Goal: Task Accomplishment & Management: Complete application form

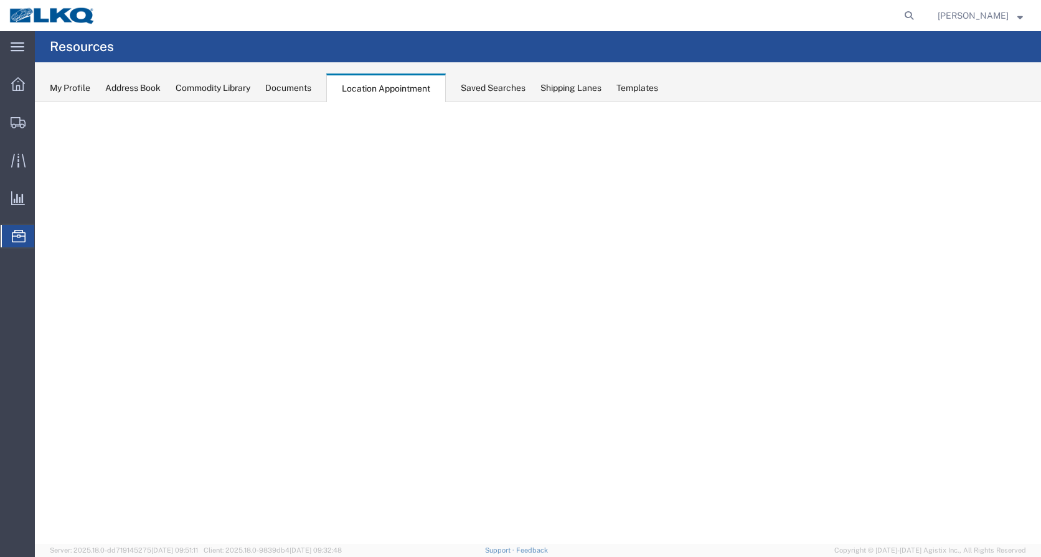
select select "27660"
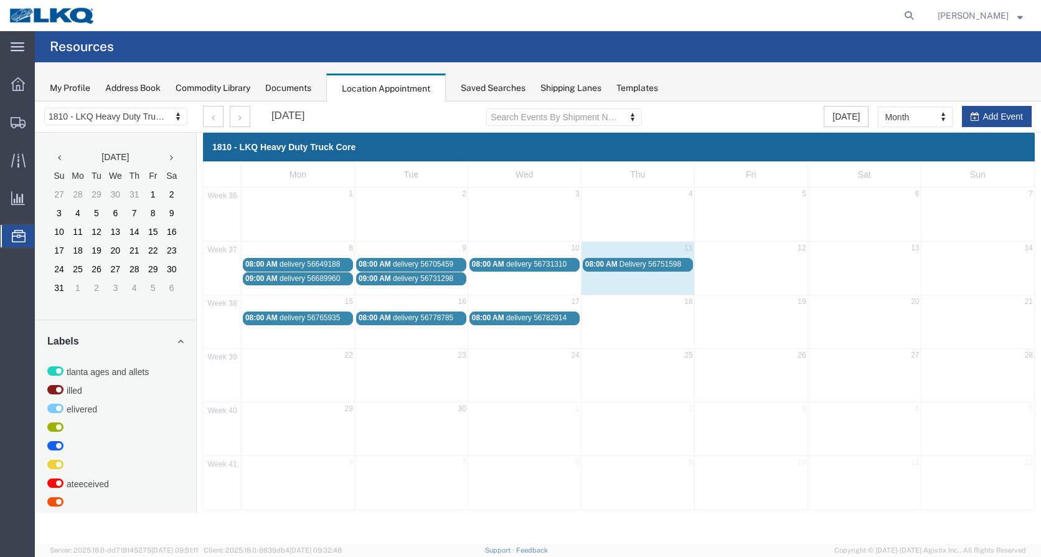
click at [552, 319] on span "delivery 56782914" at bounding box center [536, 317] width 60 height 9
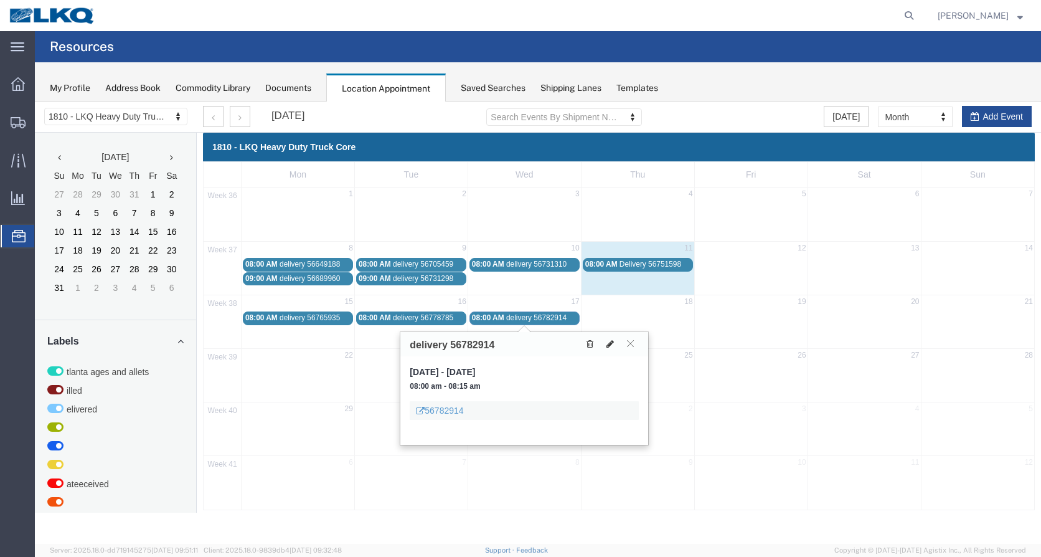
click at [607, 345] on icon at bounding box center [609, 343] width 7 height 9
select select "1"
select select
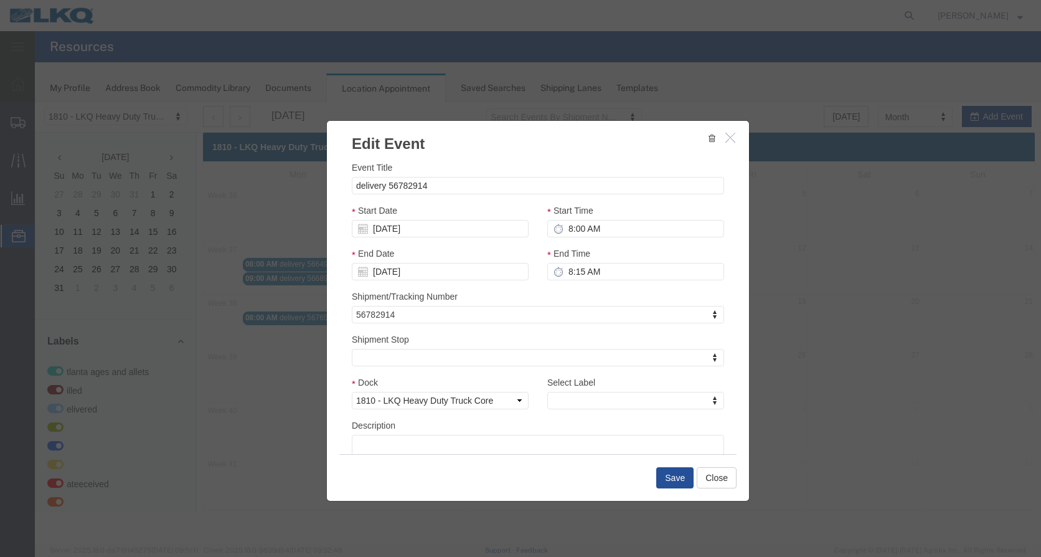
click at [454, 182] on div at bounding box center [538, 322] width 1006 height 442
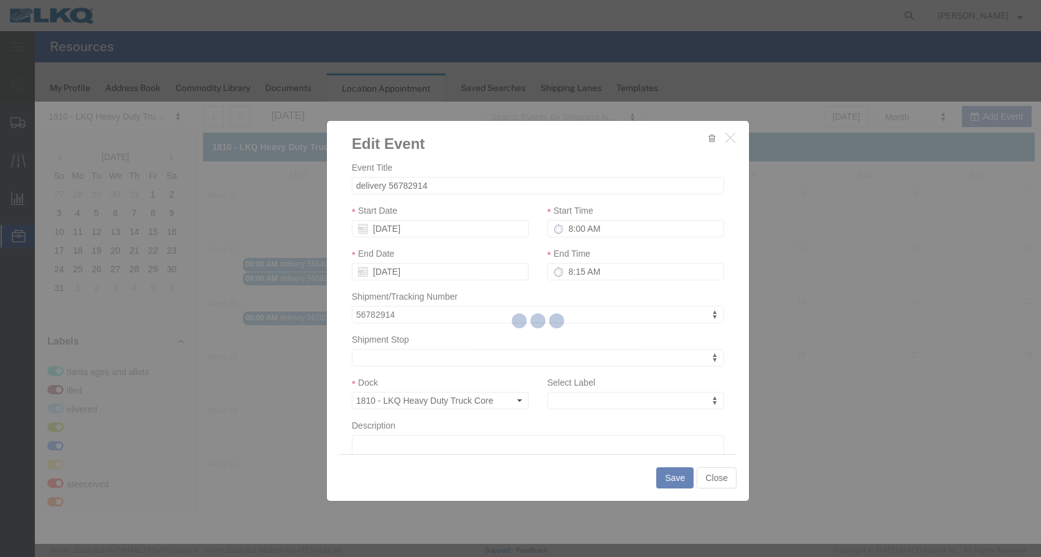
select select
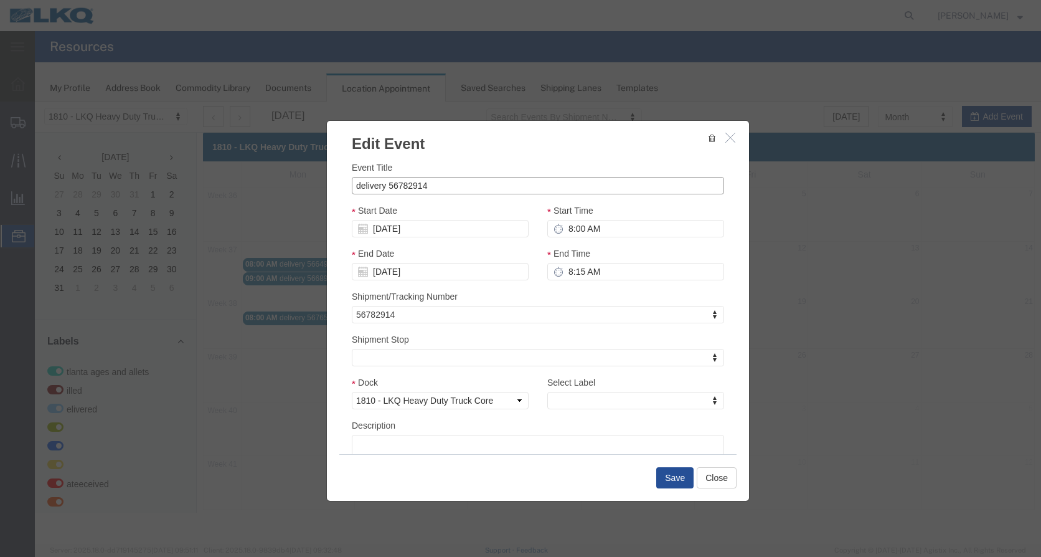
click at [438, 186] on input "delivery 56782914" at bounding box center [538, 185] width 372 height 17
type input "delivery 56782914 TAMPA"
click at [672, 477] on button "Save" at bounding box center [674, 477] width 37 height 21
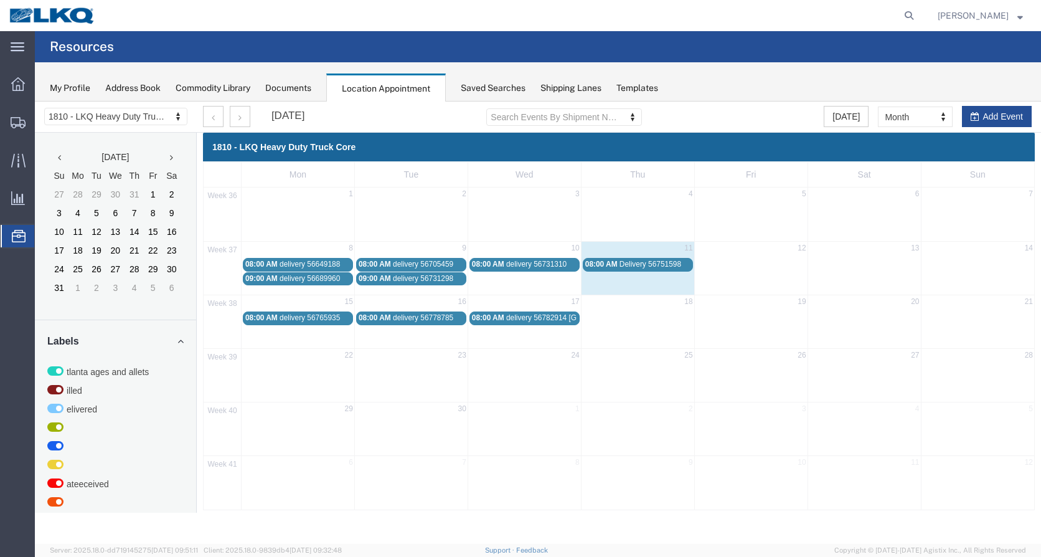
drag, startPoint x: 407, startPoint y: 319, endPoint x: 397, endPoint y: 318, distance: 10.7
click at [397, 318] on span "delivery 56778785" at bounding box center [423, 317] width 60 height 9
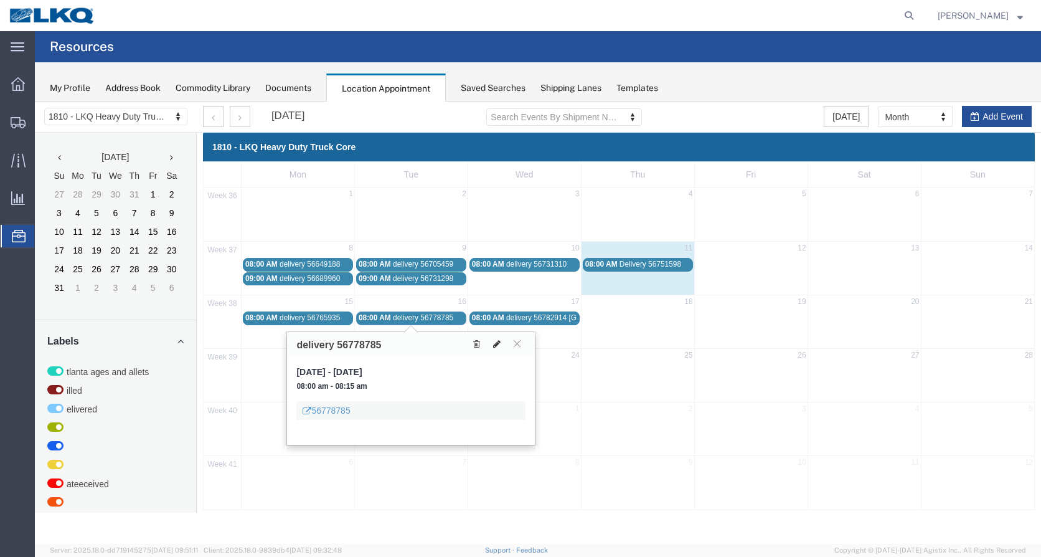
click at [497, 344] on icon at bounding box center [496, 343] width 7 height 9
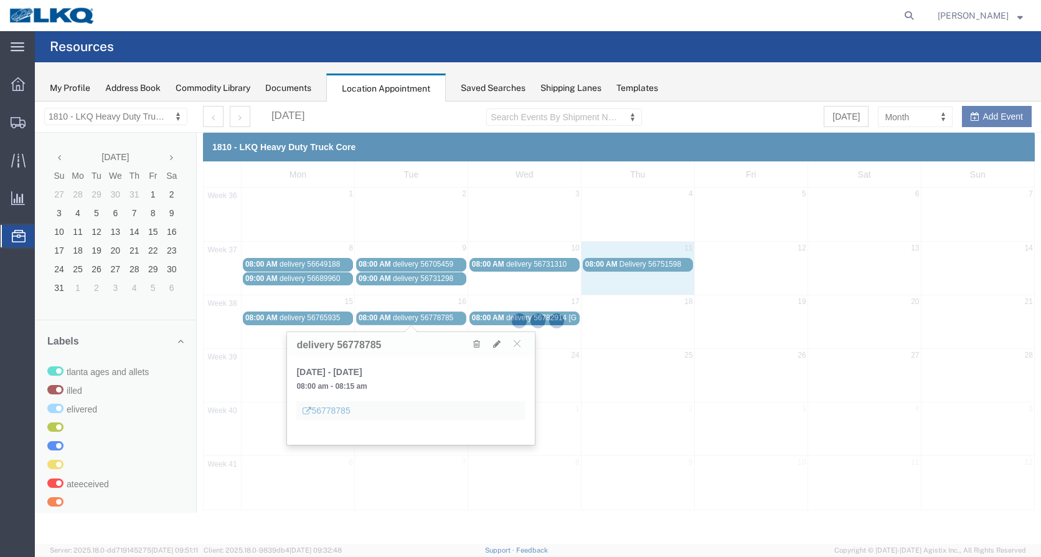
select select "100"
select select "1"
select select
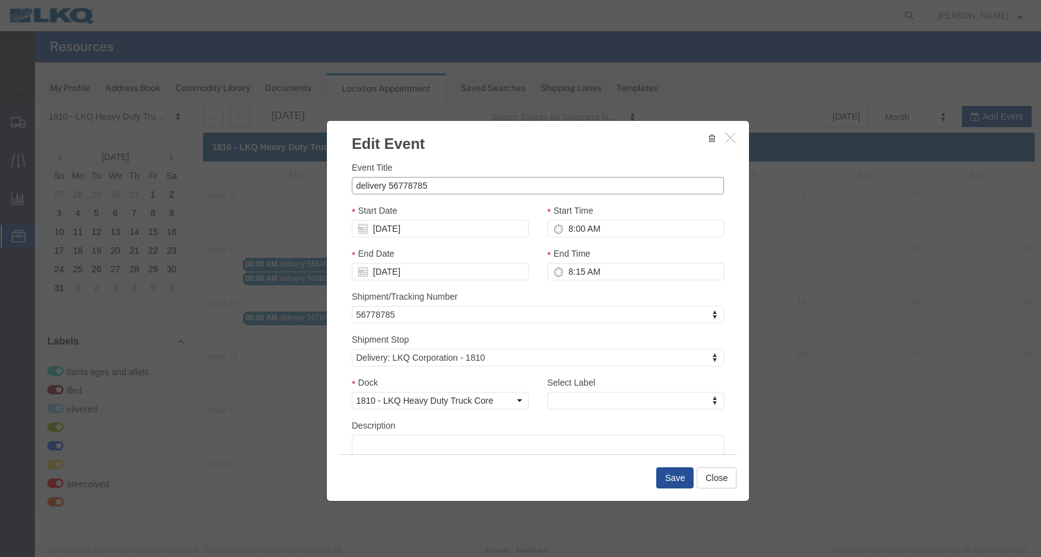
click at [448, 189] on input "delivery 56778785" at bounding box center [538, 185] width 372 height 17
type input "delivery 56778785 GOODYS"
click at [678, 479] on button "Save" at bounding box center [674, 477] width 37 height 21
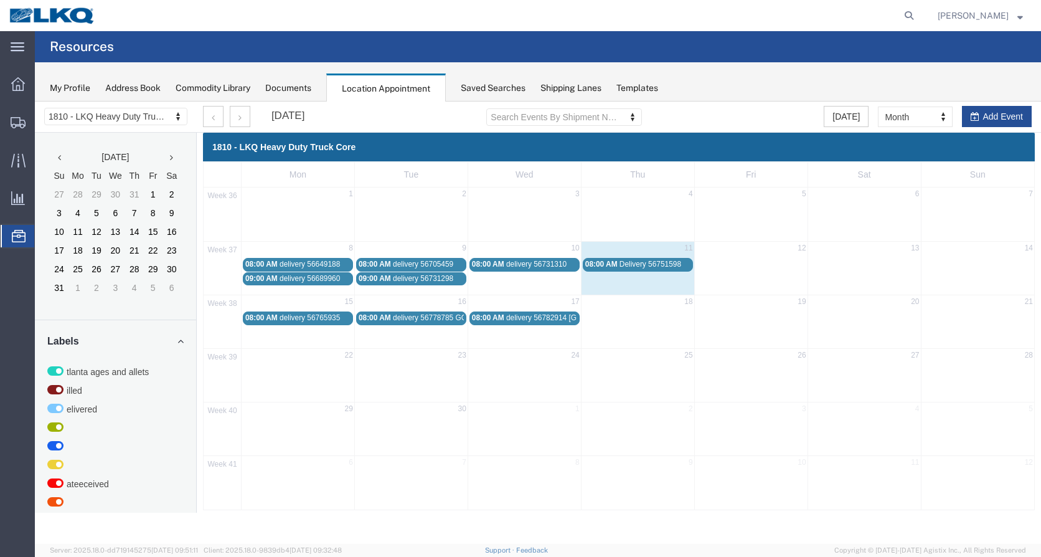
drag, startPoint x: 413, startPoint y: 263, endPoint x: 405, endPoint y: 265, distance: 8.8
click at [405, 265] on span "delivery 56705459" at bounding box center [423, 264] width 60 height 9
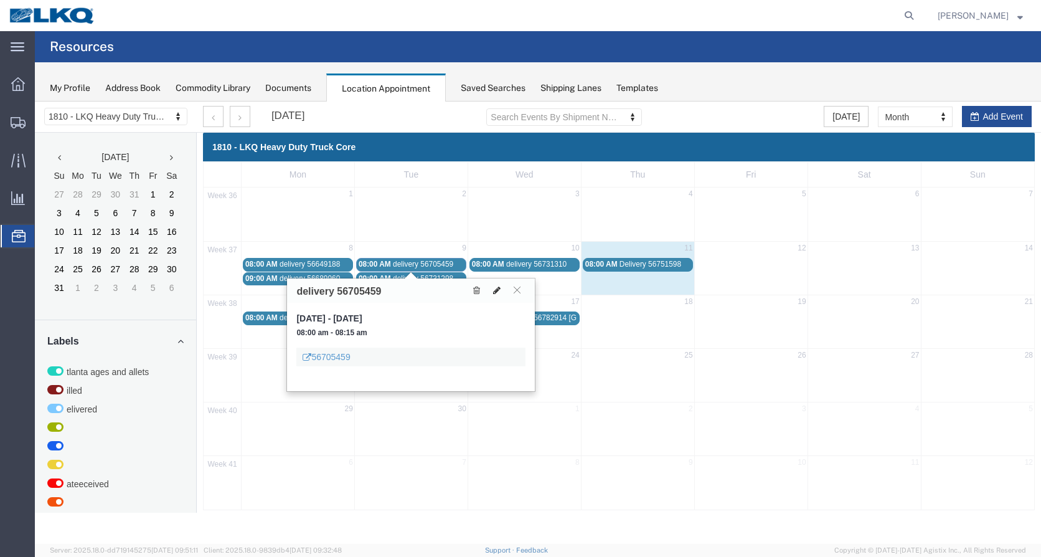
click at [495, 293] on icon at bounding box center [496, 290] width 7 height 9
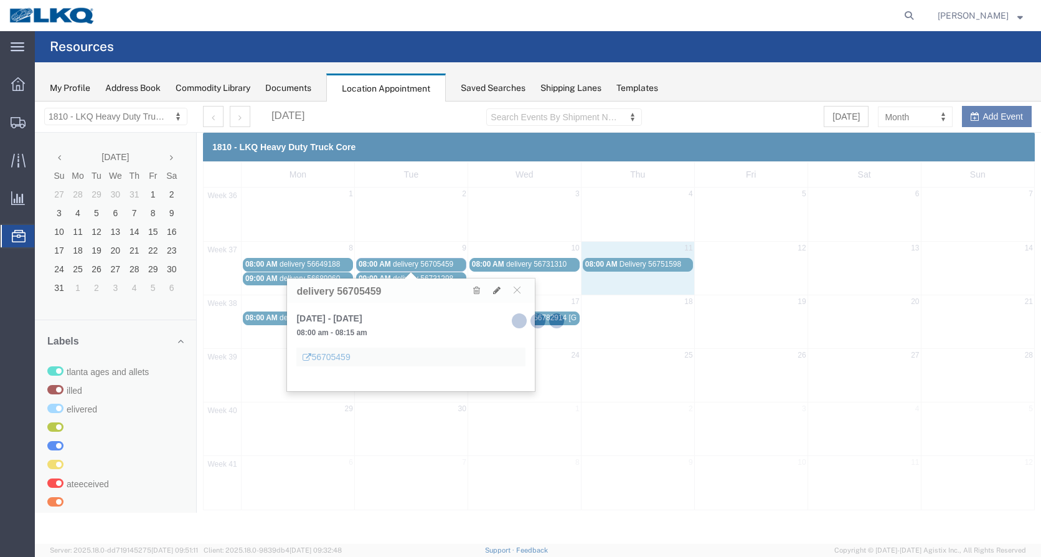
select select "100"
select select "1"
select select
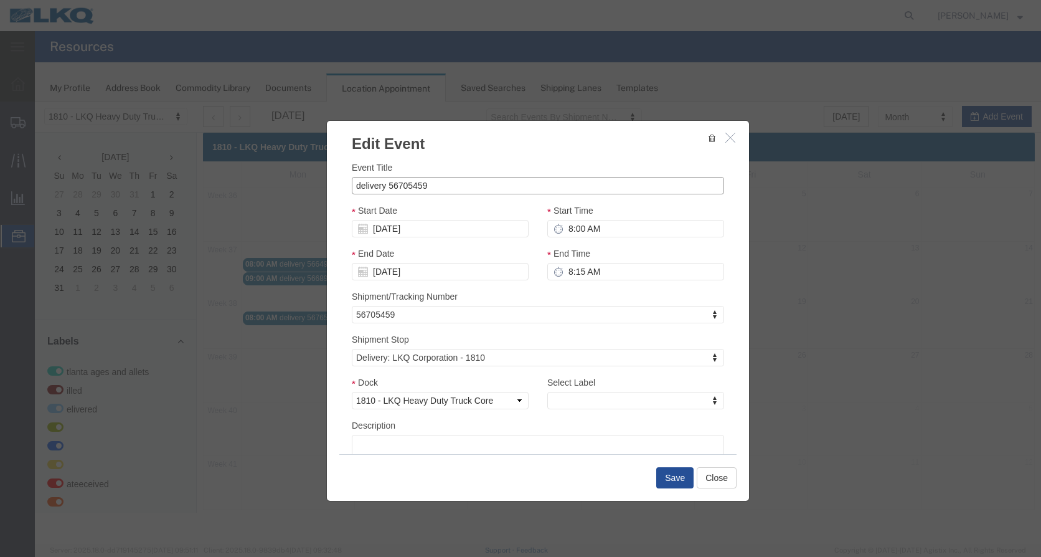
click at [453, 189] on input "delivery 56705459" at bounding box center [538, 185] width 372 height 17
type input "delivery 56705459 GOODYS"
click at [682, 479] on button "Save" at bounding box center [674, 477] width 37 height 21
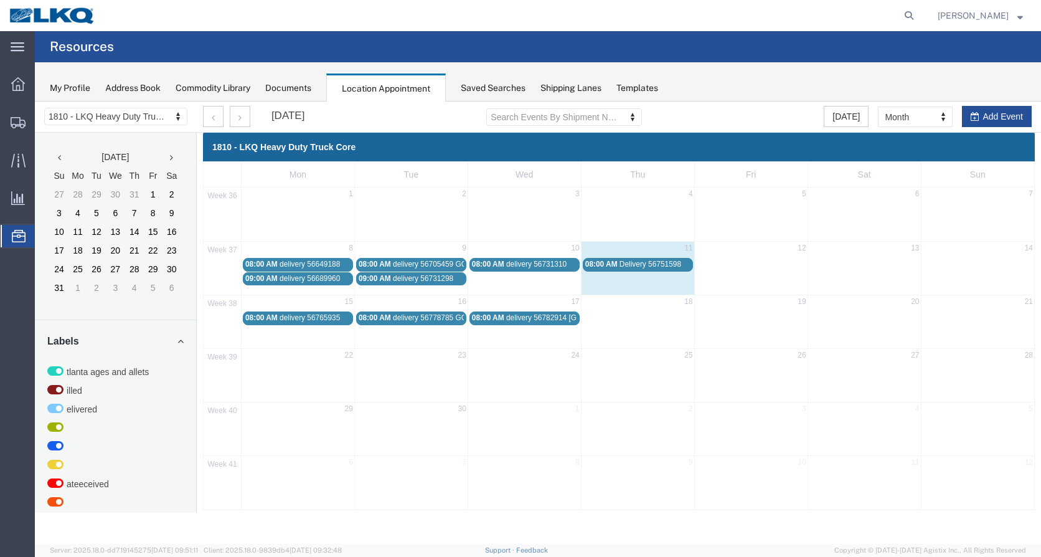
click at [326, 263] on span "delivery 56649188" at bounding box center [310, 264] width 60 height 9
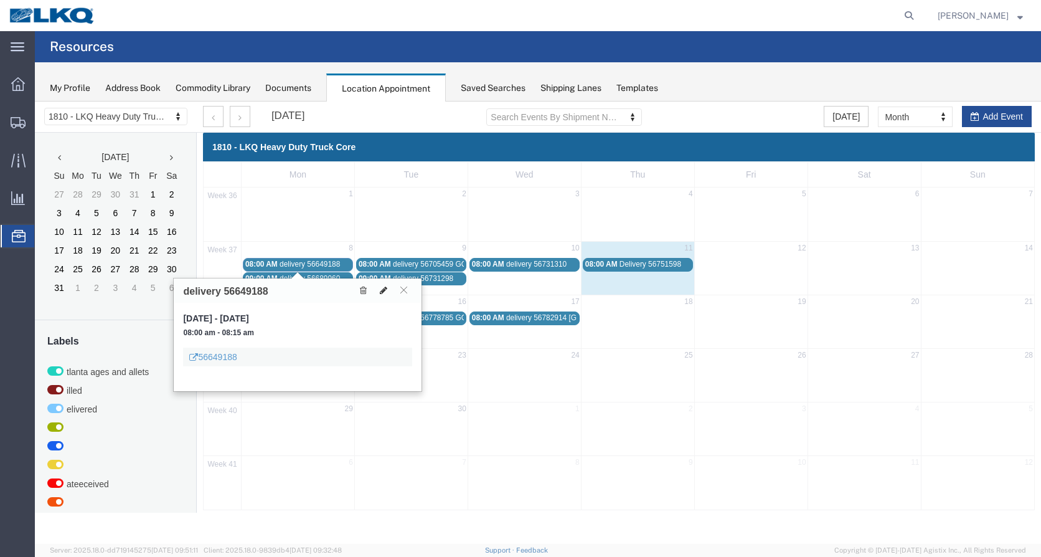
click at [382, 288] on icon at bounding box center [383, 290] width 7 height 9
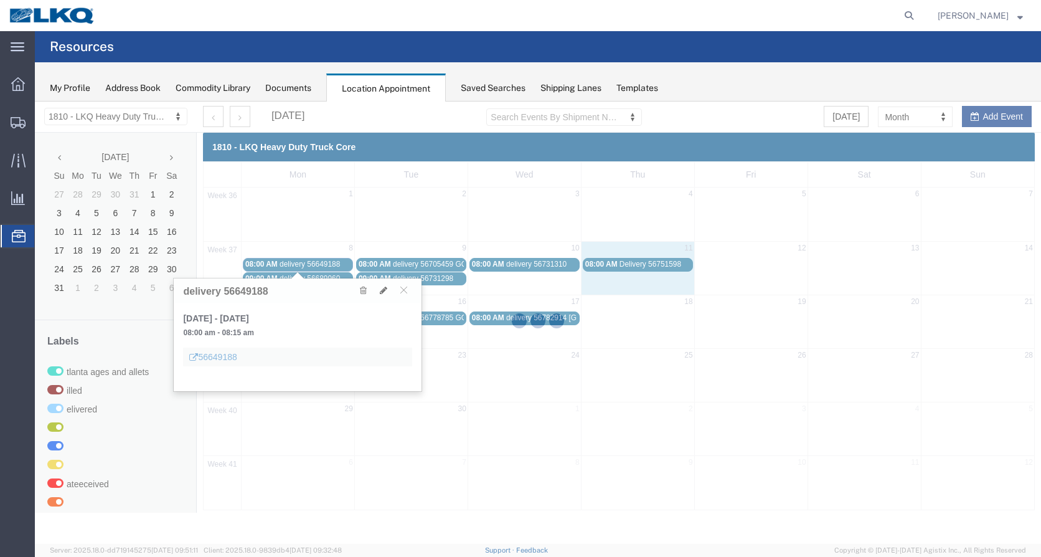
select select "100"
select select "1"
select select
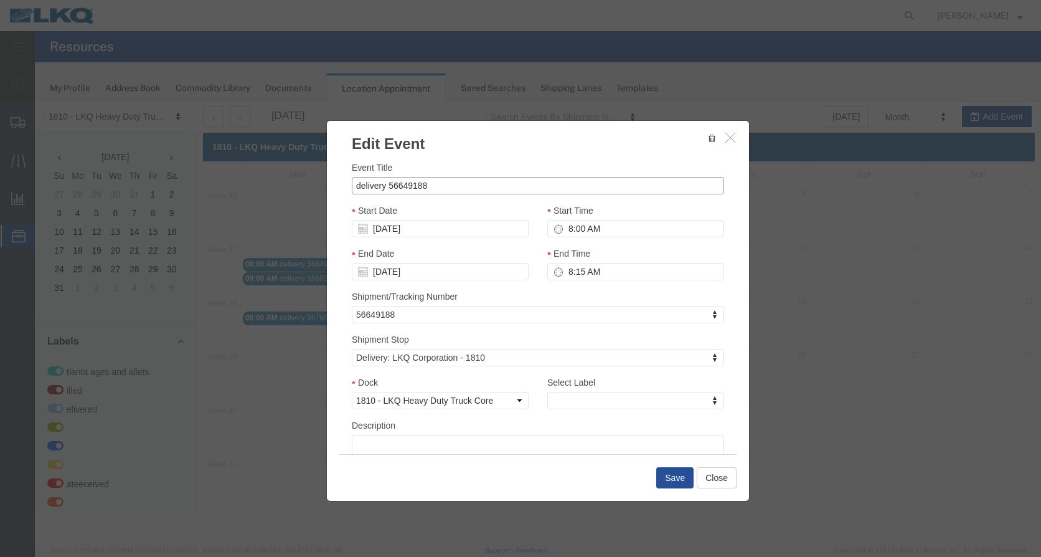
click at [461, 187] on input "delivery 56649188" at bounding box center [538, 185] width 372 height 17
type input "delivery 56649188 WHOLESALE"
click at [674, 473] on button "Save" at bounding box center [674, 477] width 37 height 21
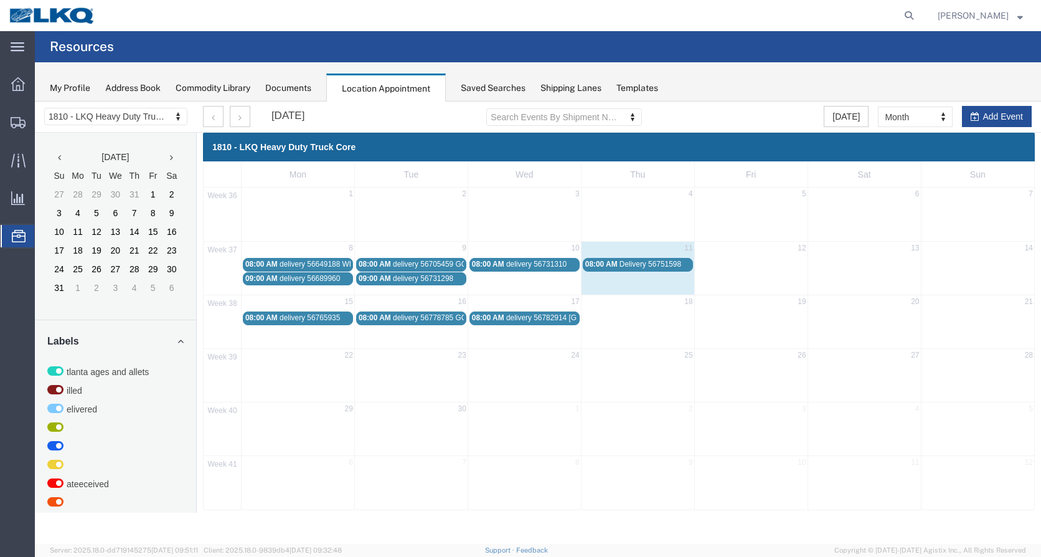
click at [547, 265] on span "delivery 56731310" at bounding box center [536, 264] width 60 height 9
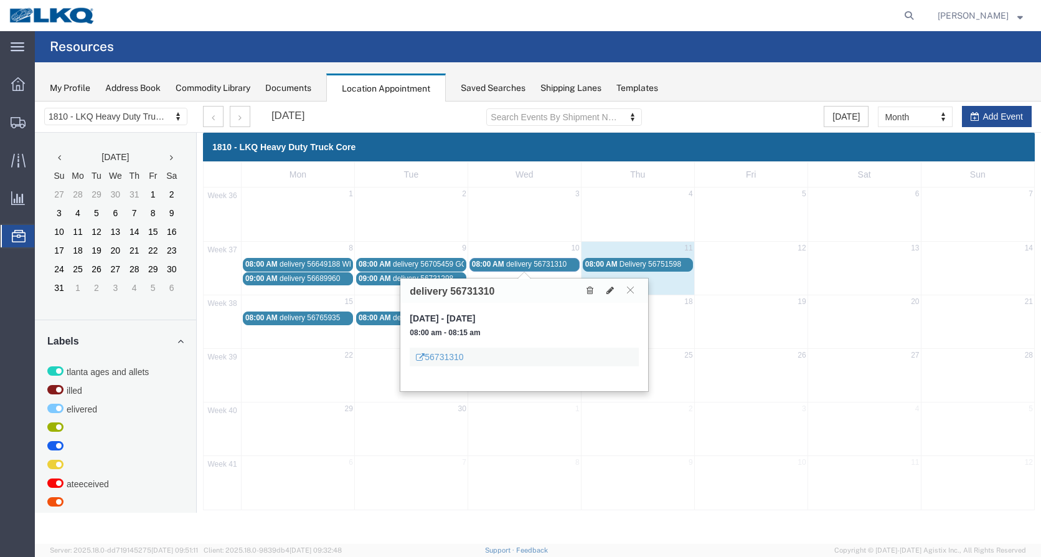
click at [547, 265] on span "delivery 56731310" at bounding box center [536, 264] width 60 height 9
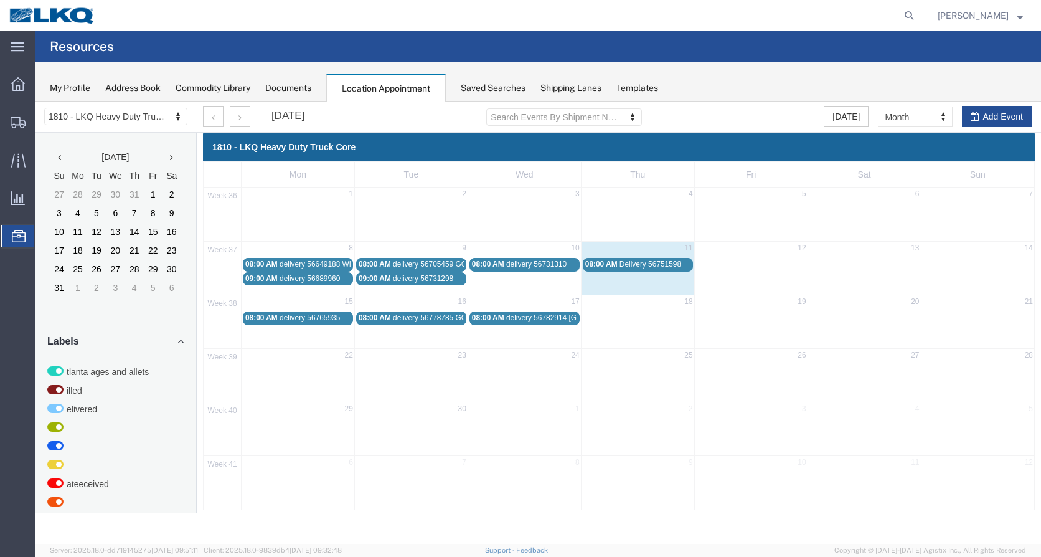
click at [550, 264] on span "delivery 56731310" at bounding box center [536, 264] width 60 height 9
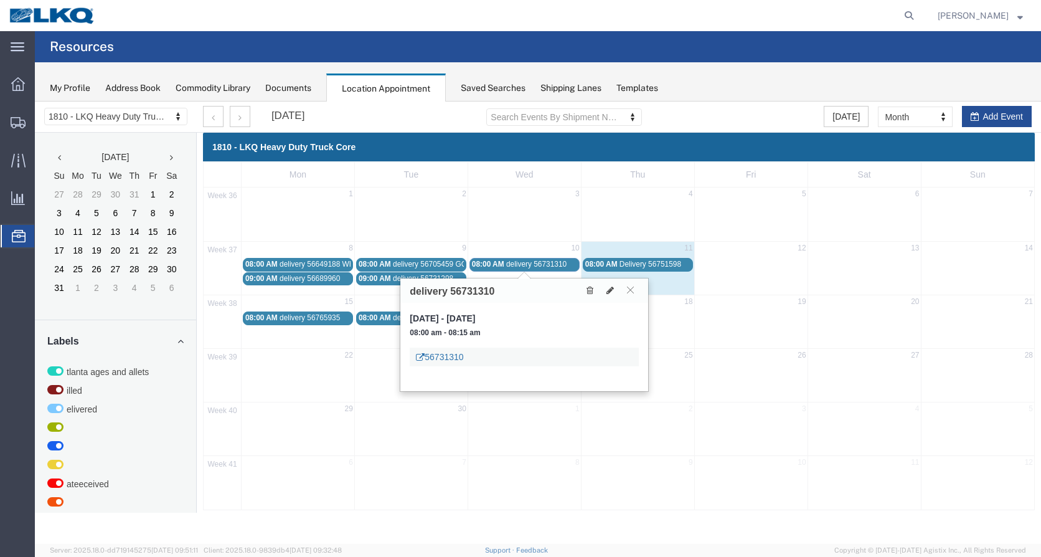
click at [433, 360] on link "56731310" at bounding box center [439, 357] width 47 height 12
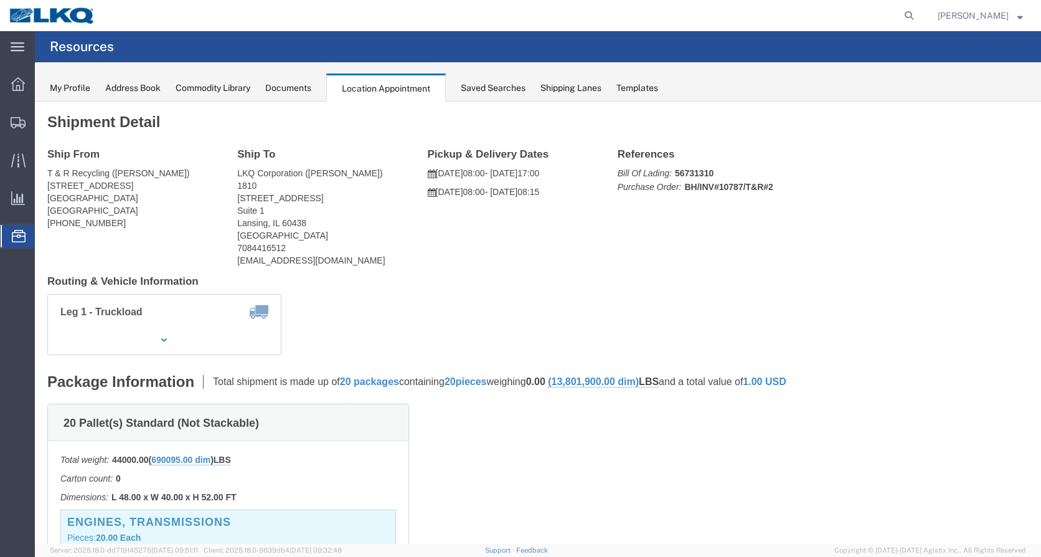
click at [14, 237] on icon at bounding box center [19, 236] width 14 height 12
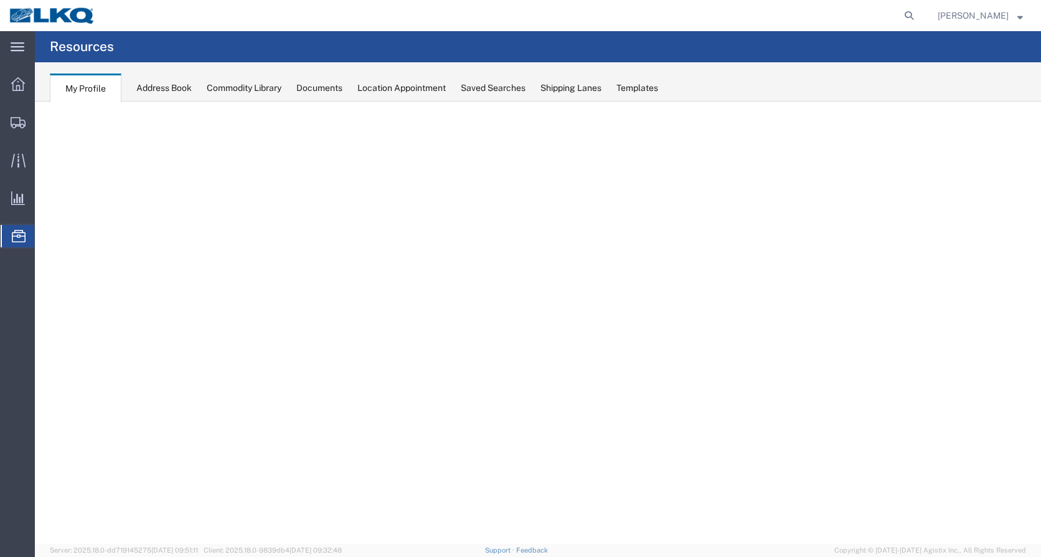
click at [0, 0] on span "Location Appointment" at bounding box center [0, 0] width 0 height 0
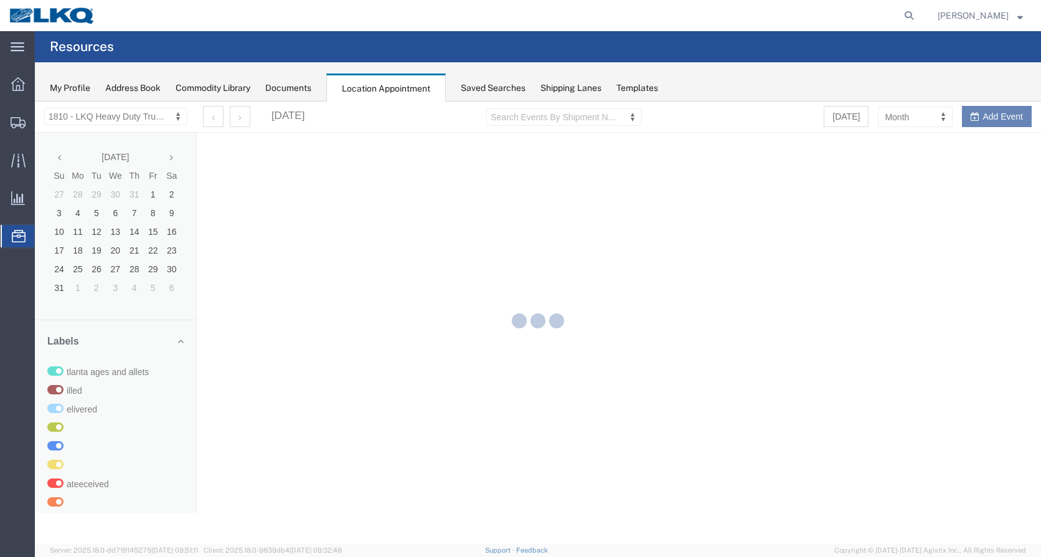
select select "27660"
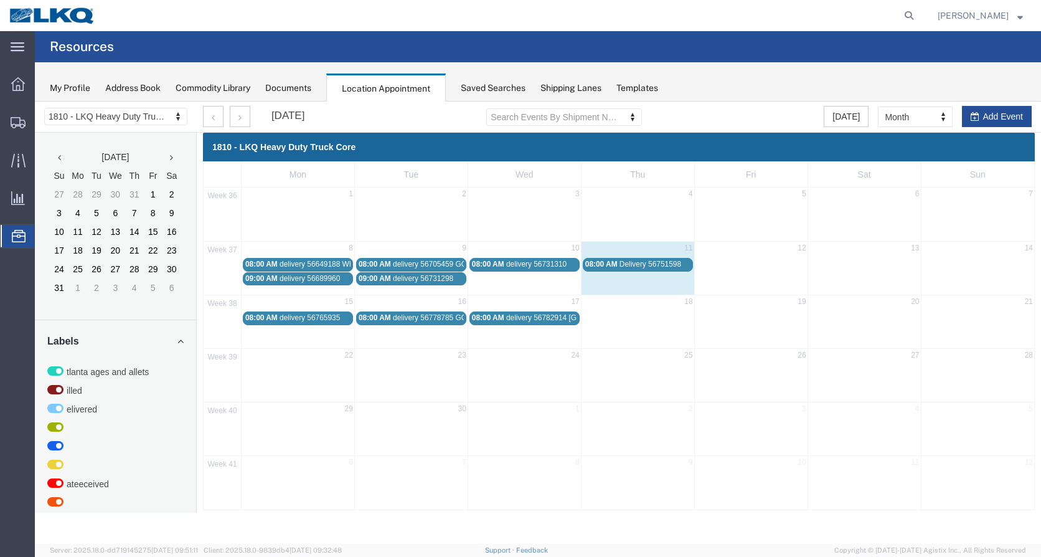
click at [308, 319] on span "delivery 56765935" at bounding box center [310, 317] width 60 height 9
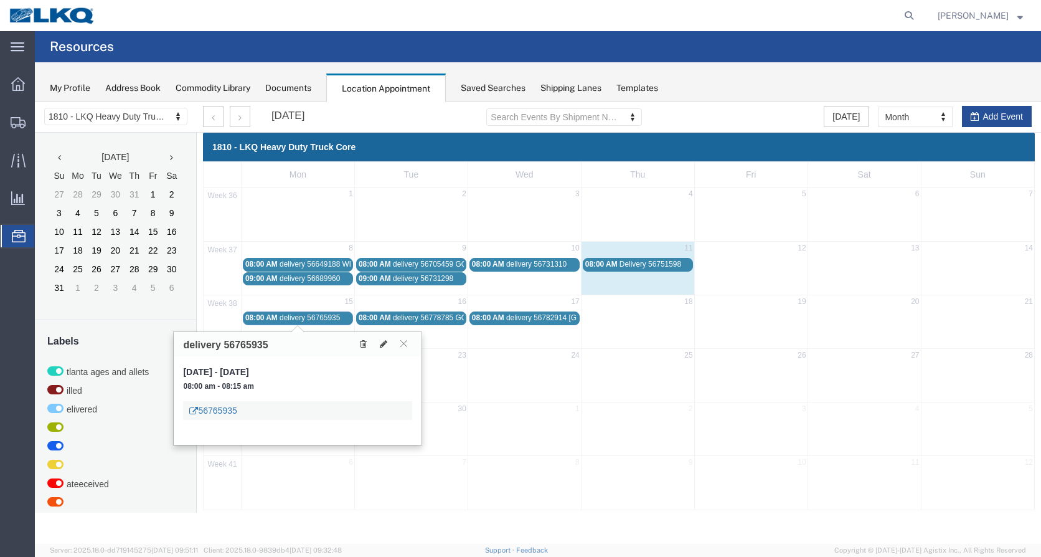
click at [222, 413] on link "56765935" at bounding box center [212, 410] width 47 height 12
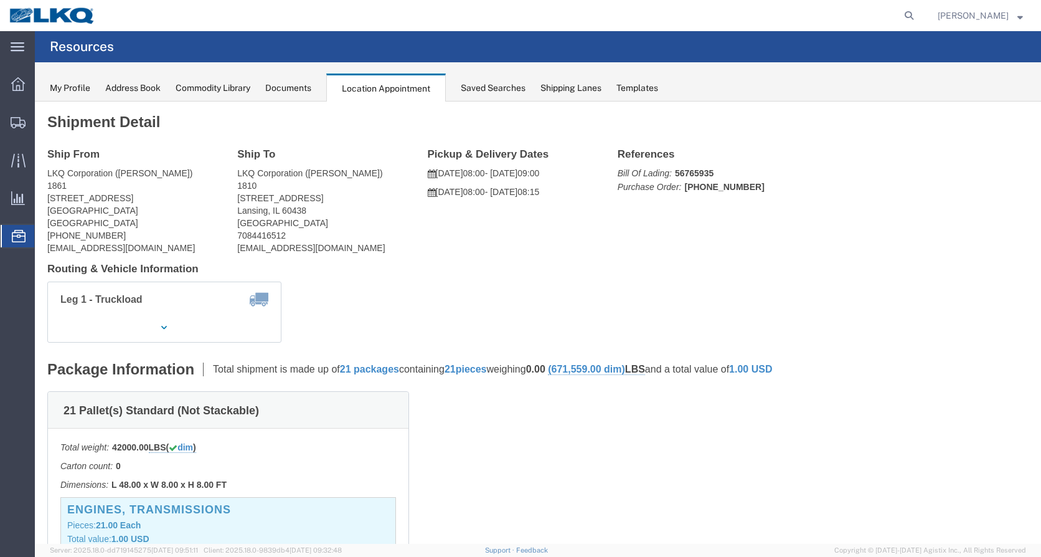
click at [0, 0] on span "Location Appointment" at bounding box center [0, 0] width 0 height 0
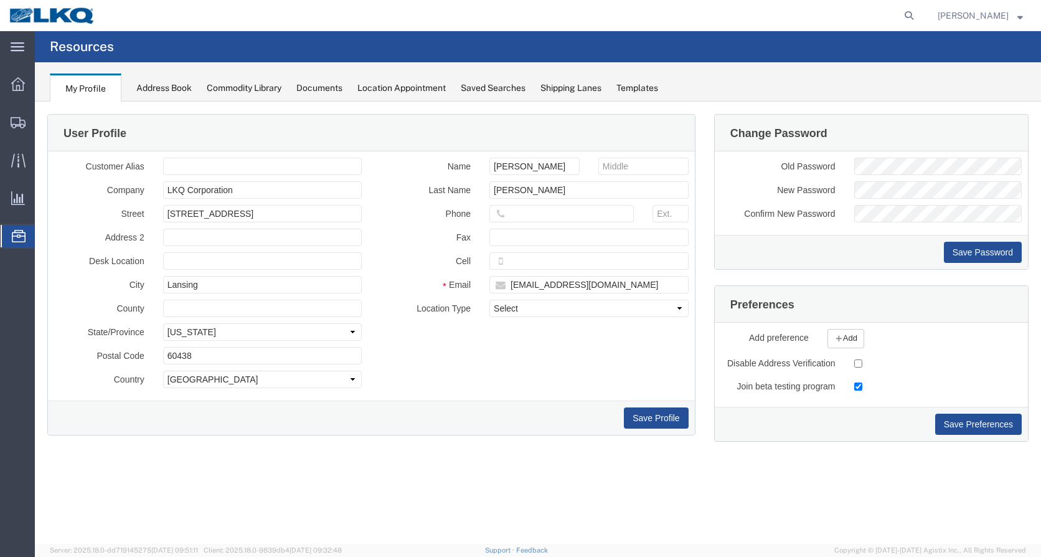
click at [0, 0] on span "Location Appointment" at bounding box center [0, 0] width 0 height 0
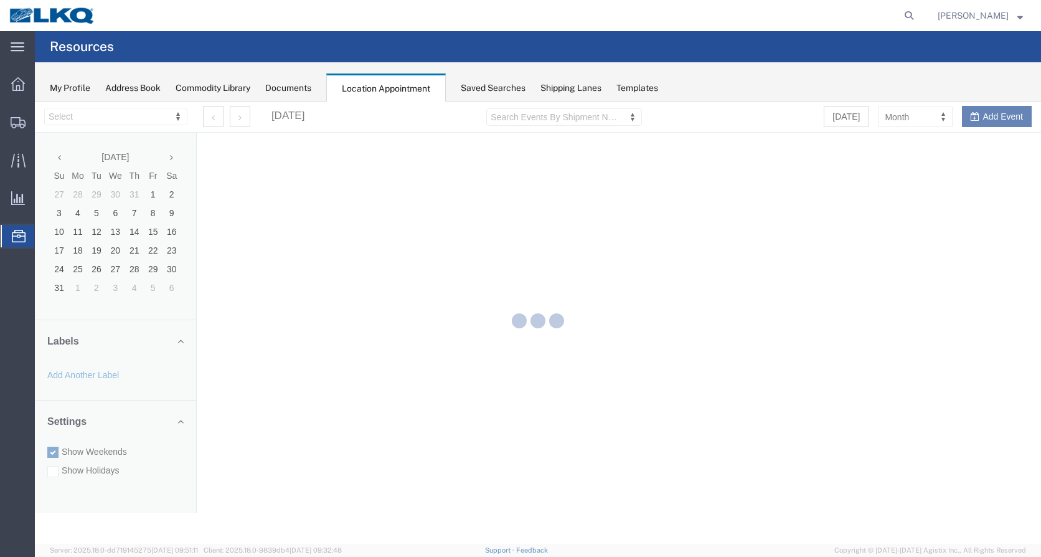
select select "27660"
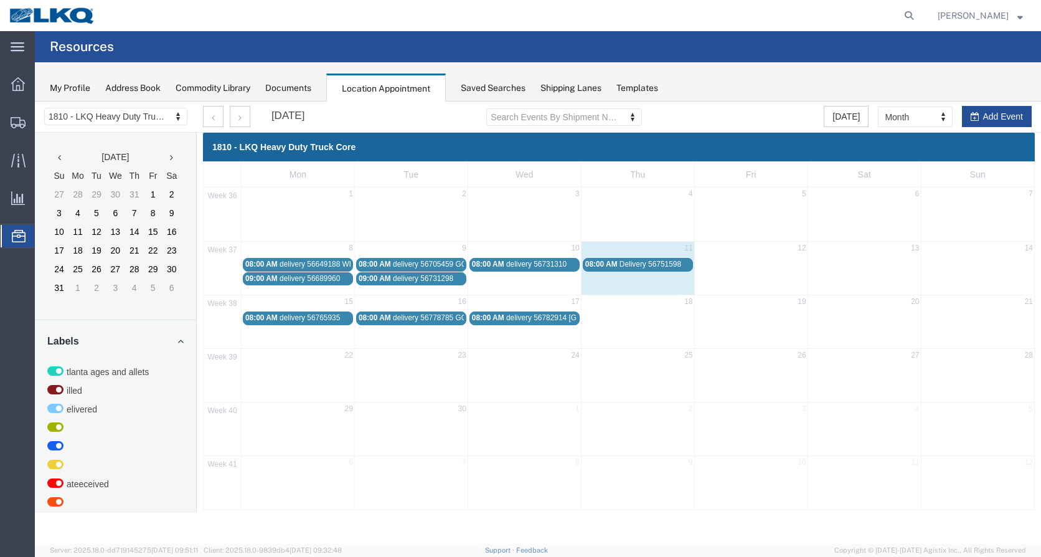
click at [327, 319] on span "delivery 56765935" at bounding box center [310, 317] width 60 height 9
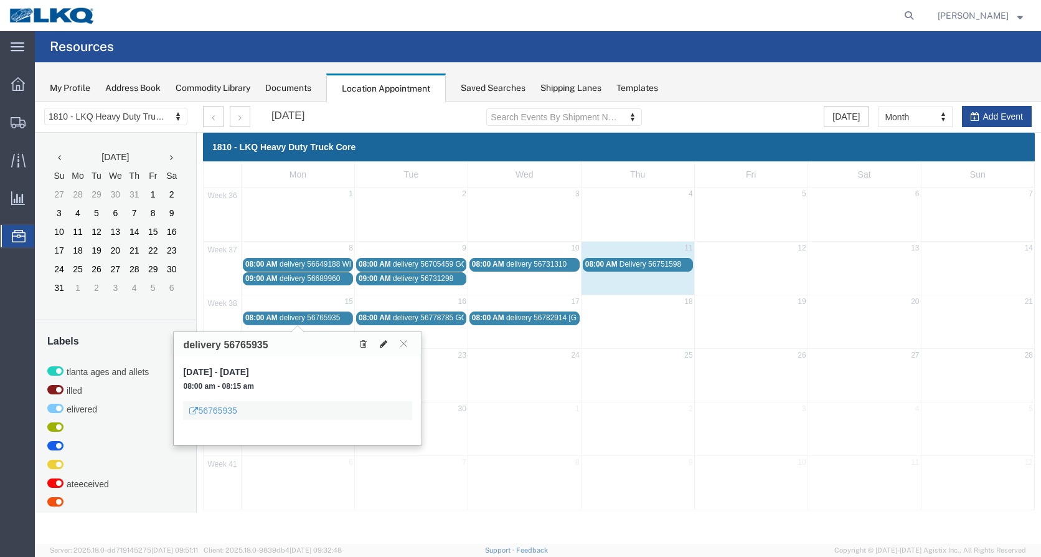
click at [382, 345] on icon at bounding box center [383, 343] width 7 height 9
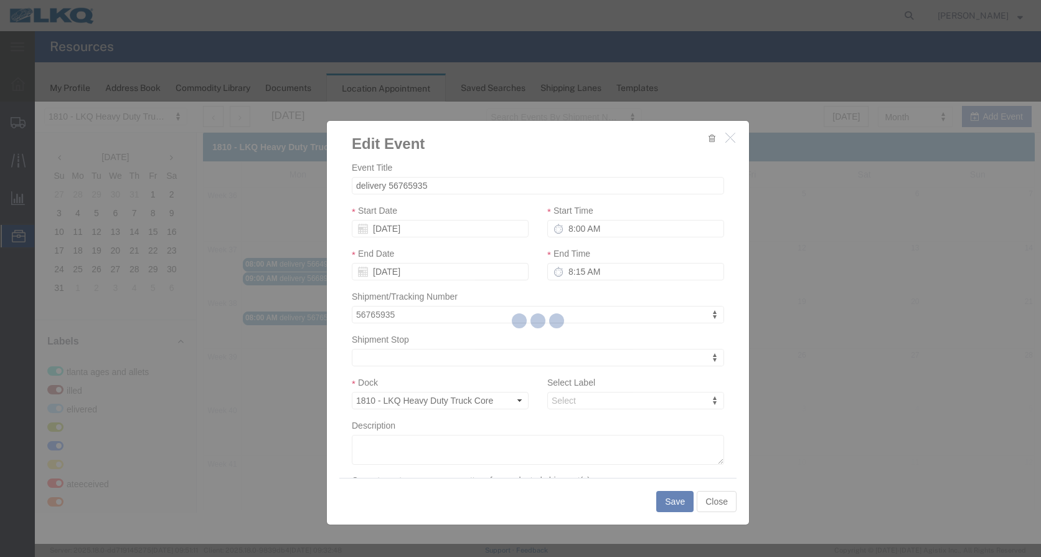
select select
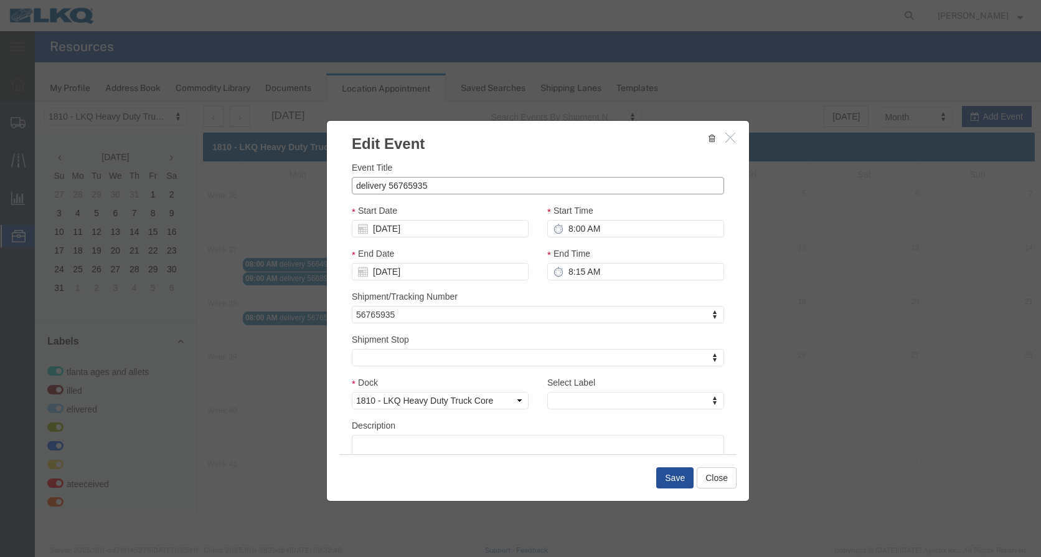
click at [438, 188] on input "delivery 56765935" at bounding box center [538, 185] width 372 height 17
type input "delivery 56765935 EVANS"
click at [675, 479] on button "Save" at bounding box center [674, 477] width 37 height 21
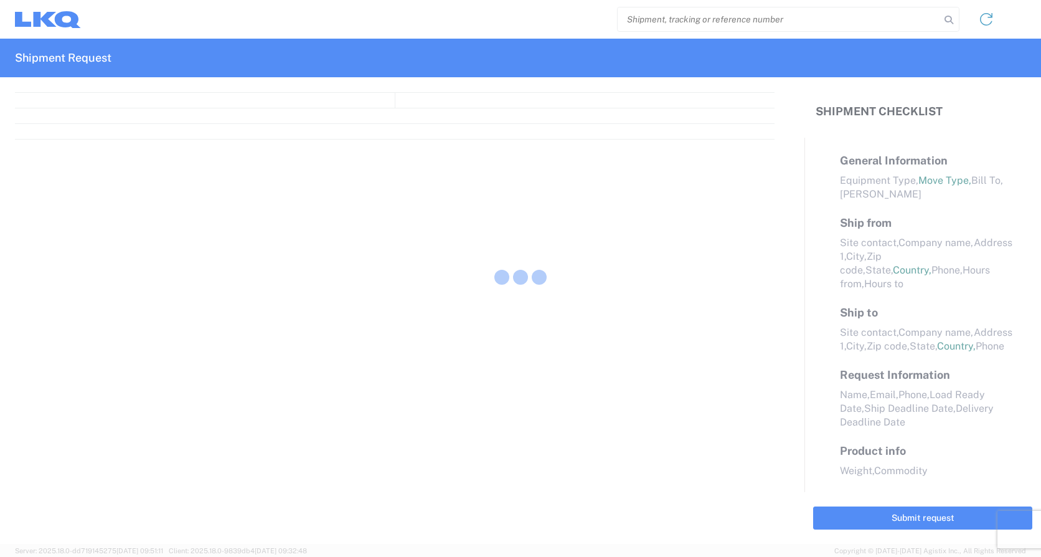
select select "FULL"
select select "LBS"
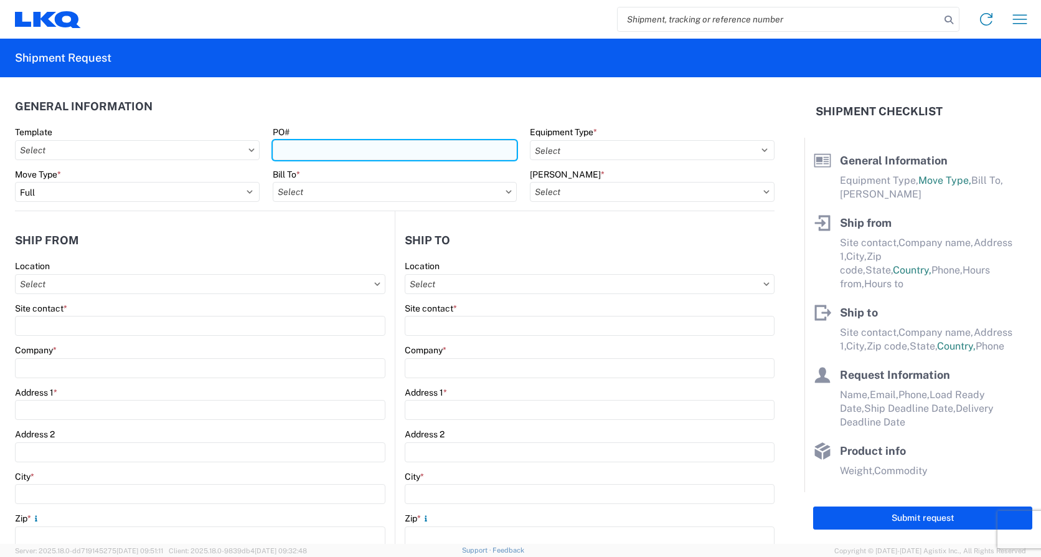
click at [288, 148] on input "PO#" at bounding box center [395, 150] width 245 height 20
type input "27-299351-52-55"
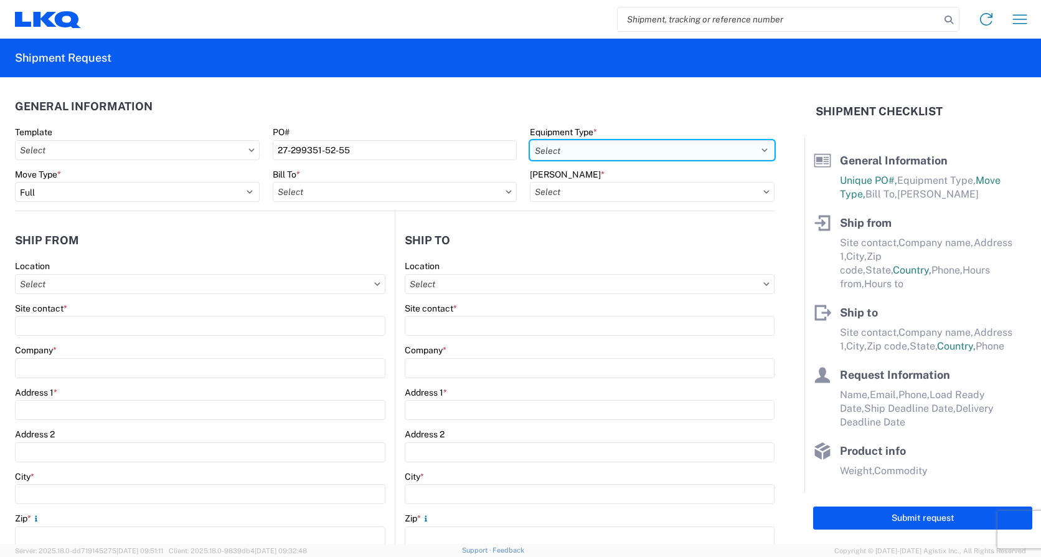
click at [756, 151] on select "Select 53’ Dry Van Flatbed Dropdeck (van) Lowboy (flatbed) Rail" at bounding box center [652, 150] width 245 height 20
select select "STDV"
click at [530, 140] on select "Select 53’ Dry Van Flatbed Dropdeck (van) Lowboy (flatbed) Rail" at bounding box center [652, 150] width 245 height 20
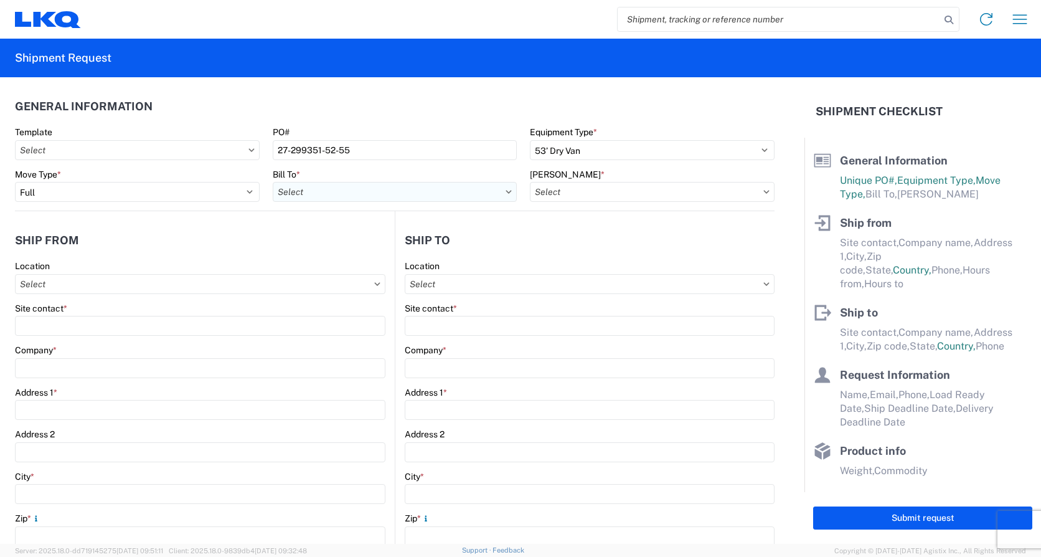
click at [276, 190] on input "Bill To *" at bounding box center [395, 192] width 245 height 20
type input "1810"
click at [321, 246] on div "1810 - LKQ Heavy Duty Truck Core" at bounding box center [382, 247] width 218 height 20
type input "1810 - LKQ Heavy Duty Truck Core"
click at [596, 194] on input "[PERSON_NAME] *" at bounding box center [652, 192] width 245 height 20
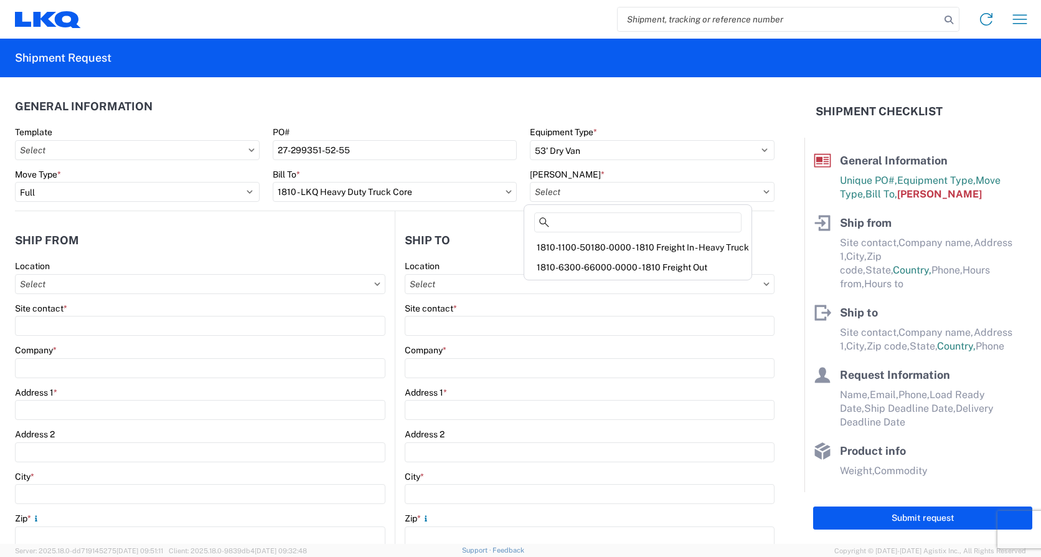
click at [575, 250] on div "1810-1100-50180-0000 - 1810 Freight In - Heavy Truck" at bounding box center [638, 247] width 222 height 20
type input "1810-1100-50180-0000 - 1810 Freight In - Heavy Truck"
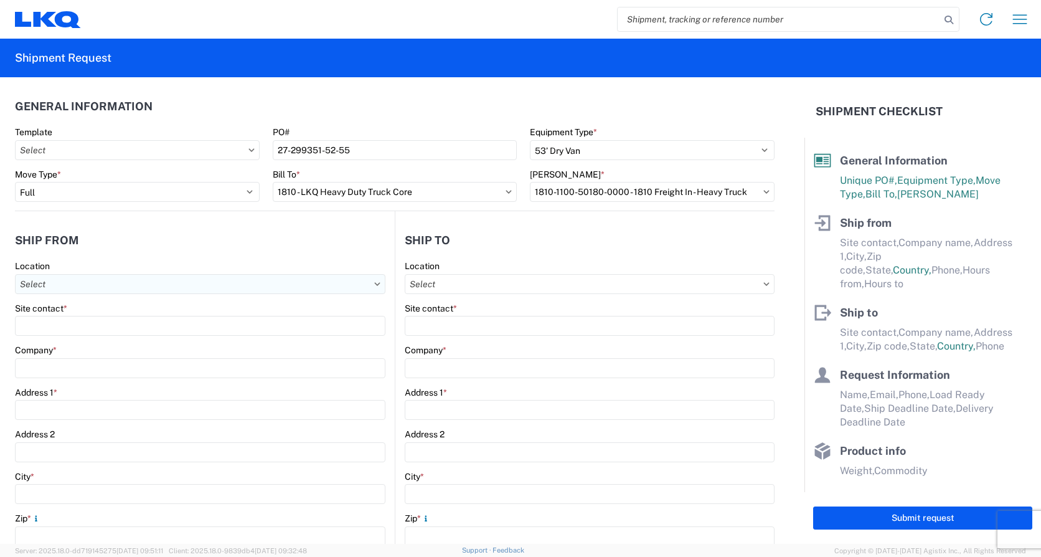
click at [86, 286] on input "Location" at bounding box center [200, 284] width 370 height 20
type input "1869"
click at [74, 342] on div "1869 - LKQ [PERSON_NAME] Motors [PERSON_NAME]" at bounding box center [132, 339] width 228 height 20
type input "1869 - LKQ [PERSON_NAME] Motors [PERSON_NAME]"
type input "LKQ Corporation"
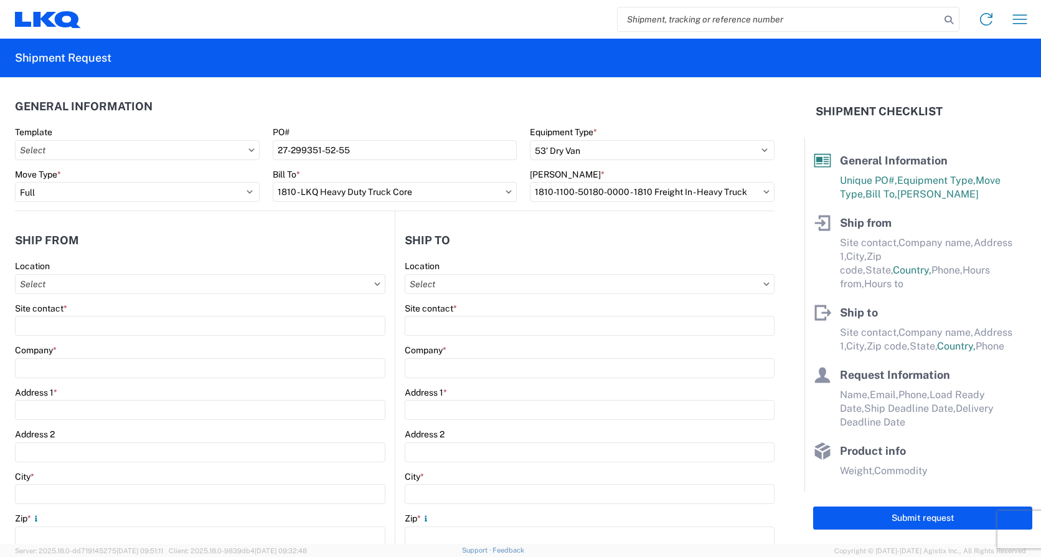
type input "[STREET_ADDRESS]"
type input "[PERSON_NAME]"
type input "55990"
select select "MN"
select select "US"
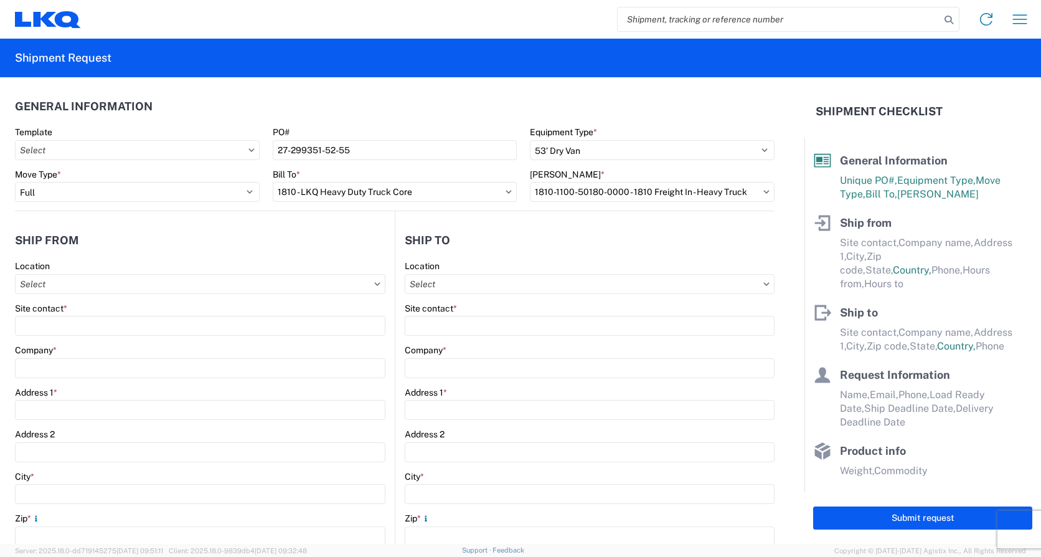
type input "07:00"
type input "17:00"
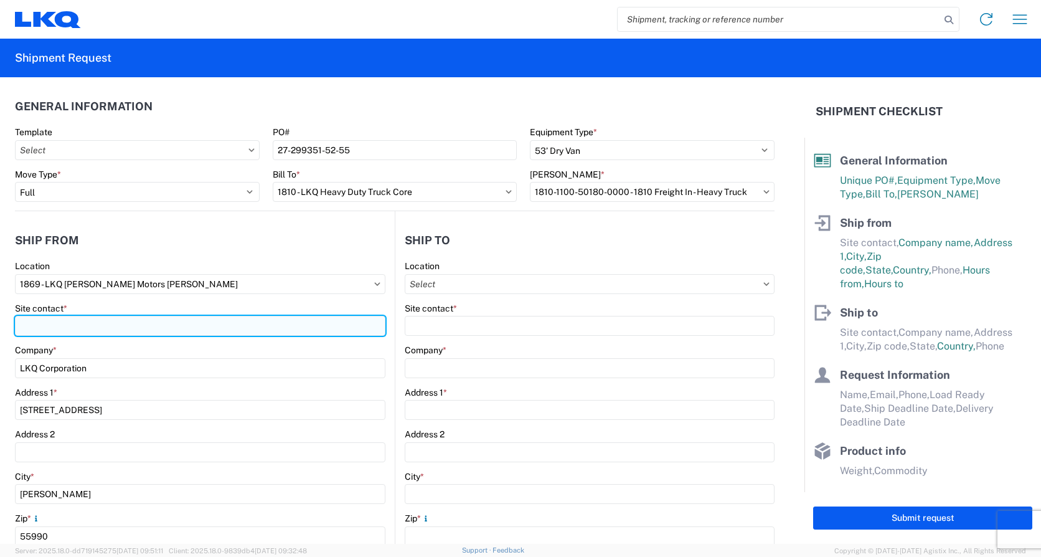
click at [56, 327] on input "Site contact *" at bounding box center [200, 326] width 370 height 20
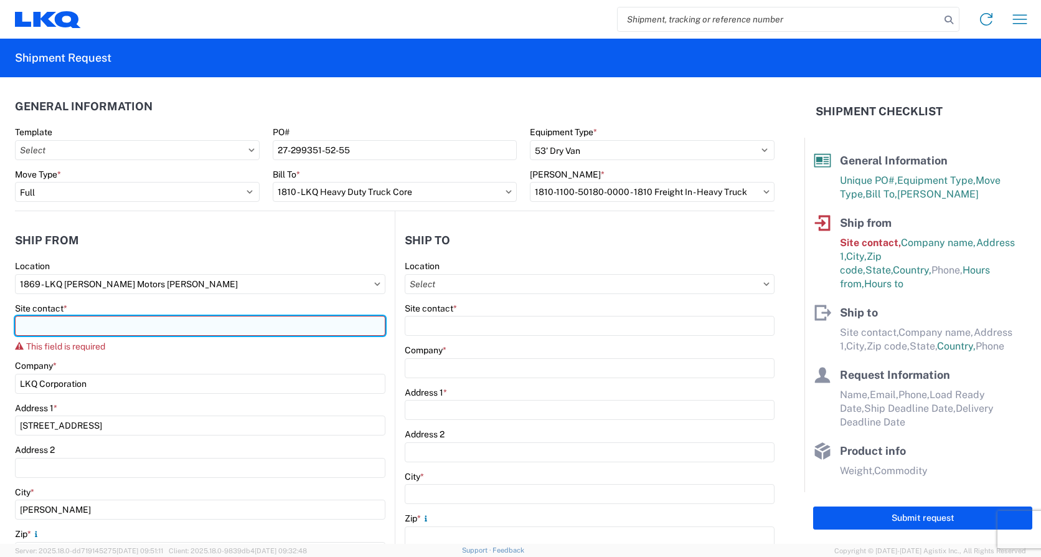
click at [60, 329] on input "Site contact *" at bounding box center [200, 326] width 370 height 20
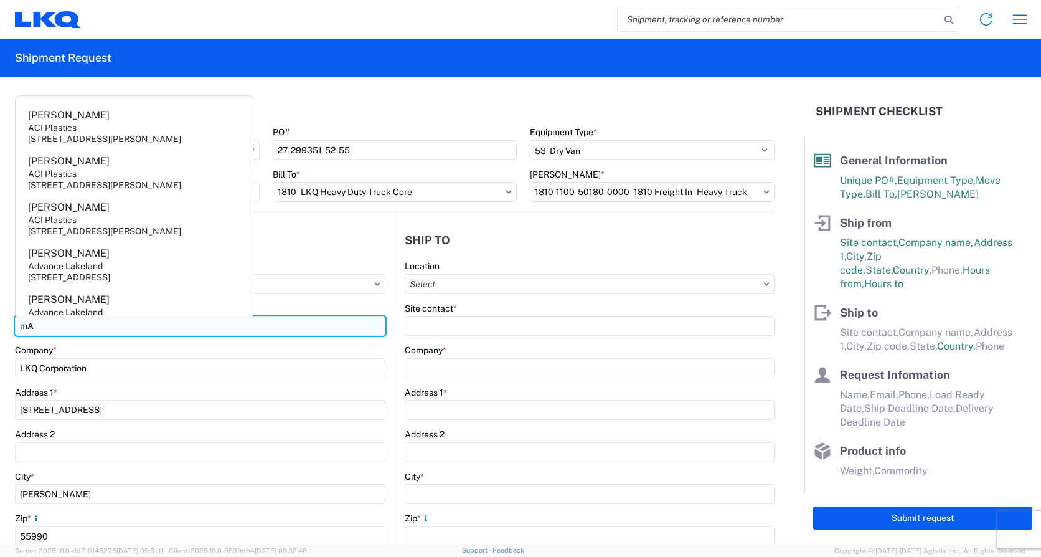
type input "m"
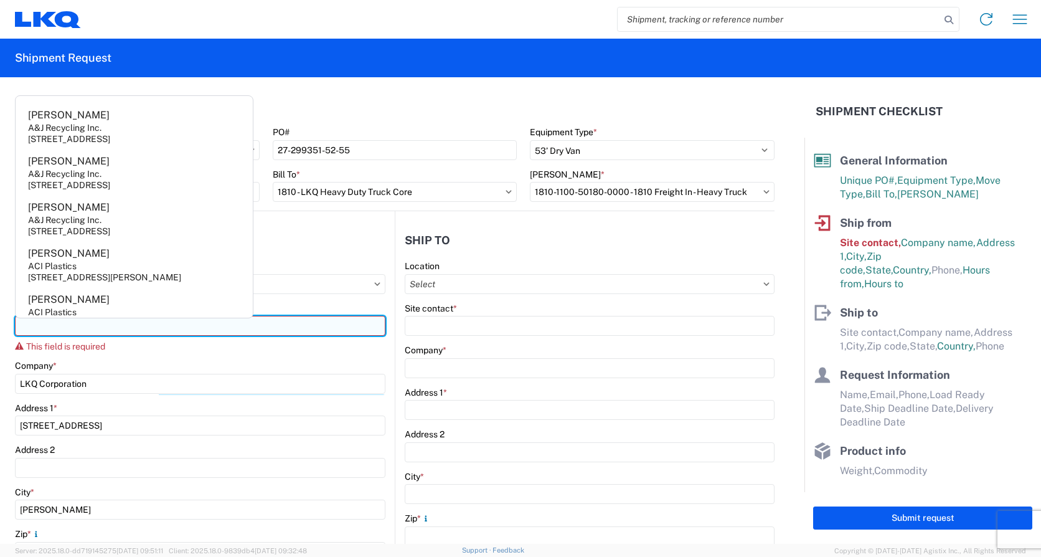
click at [294, 322] on input "Site contact *" at bounding box center [200, 326] width 370 height 20
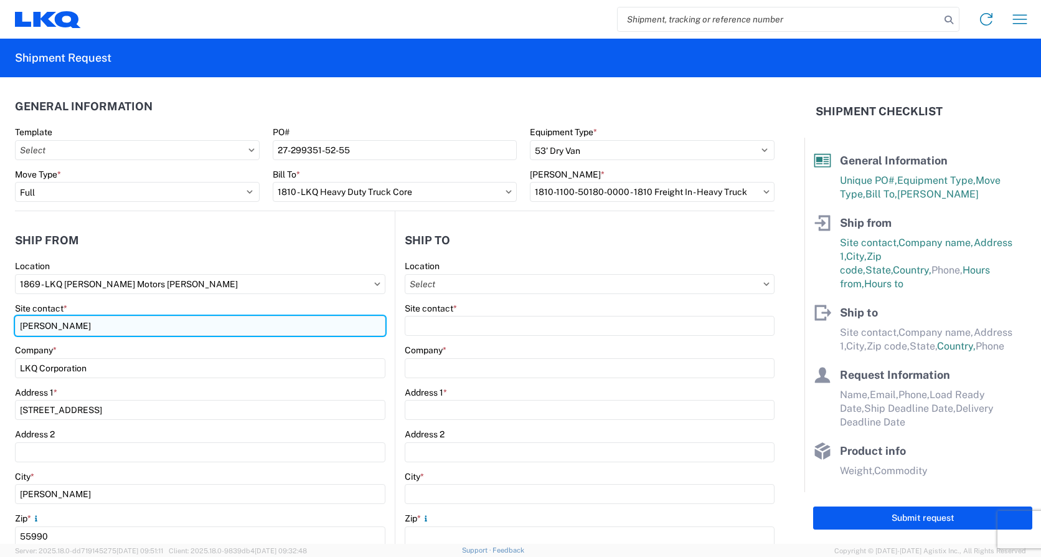
click at [35, 324] on input "[PERSON_NAME]" at bounding box center [200, 326] width 370 height 20
click at [80, 328] on input "[PERSON_NAME]" at bounding box center [200, 326] width 370 height 20
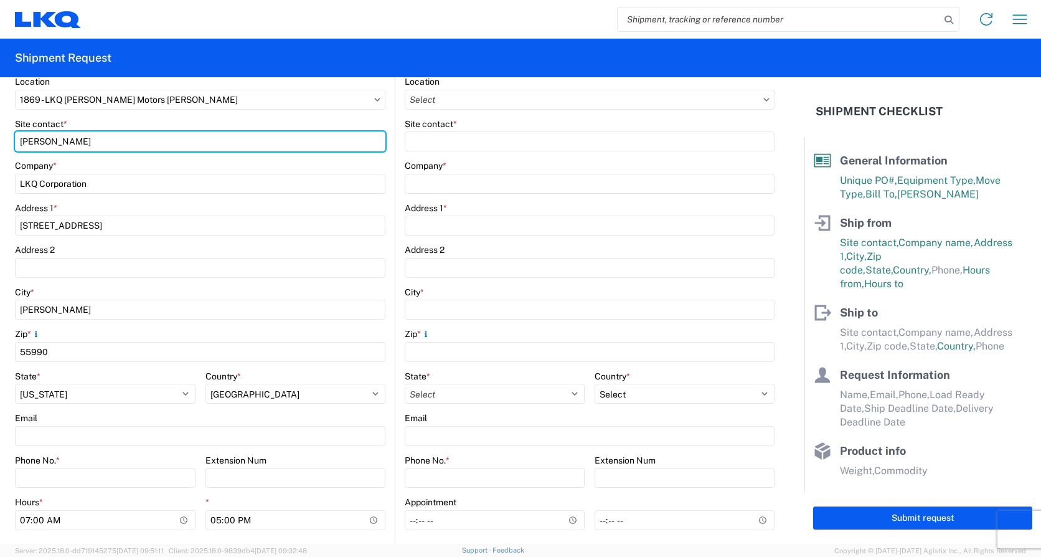
scroll to position [187, 0]
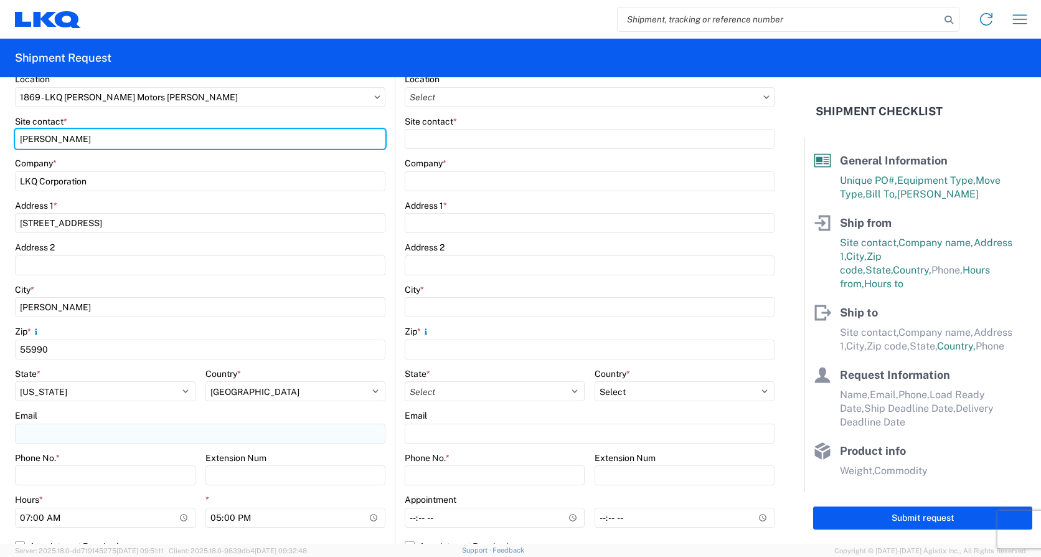
type input "[PERSON_NAME]"
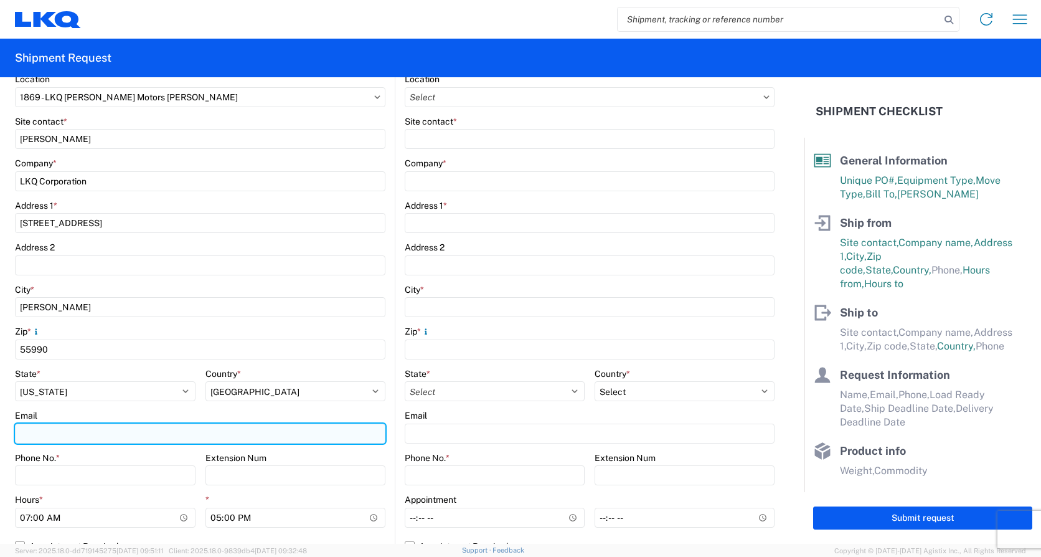
click at [31, 433] on input "Email" at bounding box center [200, 433] width 370 height 20
type input "[EMAIL_ADDRESS][DOMAIN_NAME]"
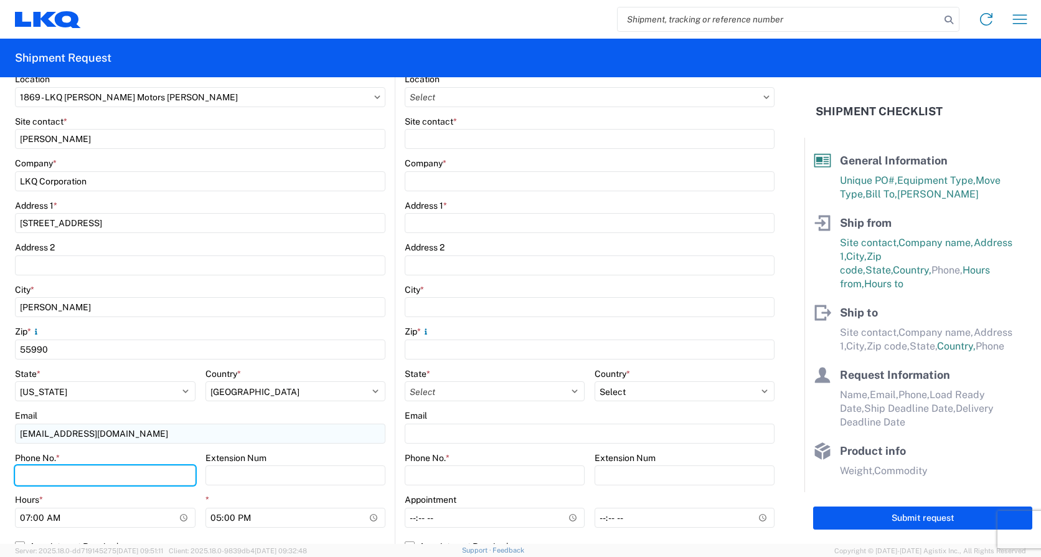
type input "5073522435"
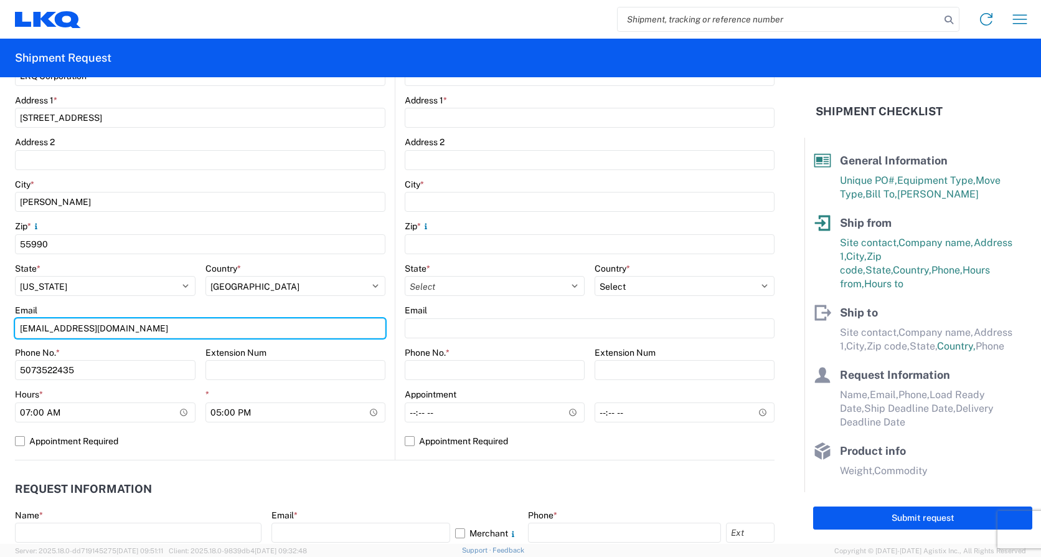
scroll to position [311, 0]
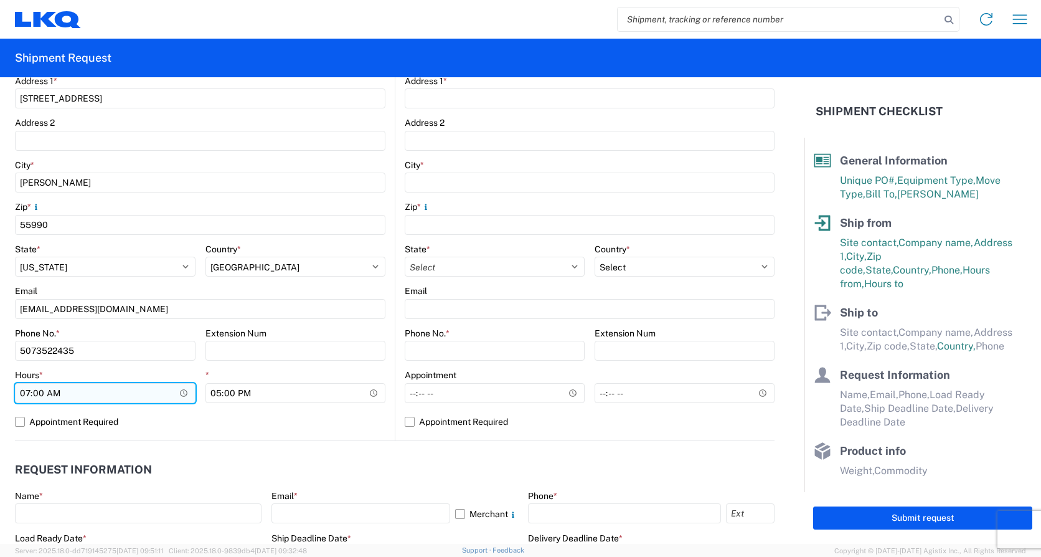
click at [29, 393] on input "07:00" at bounding box center [105, 393] width 181 height 20
type input "08:00"
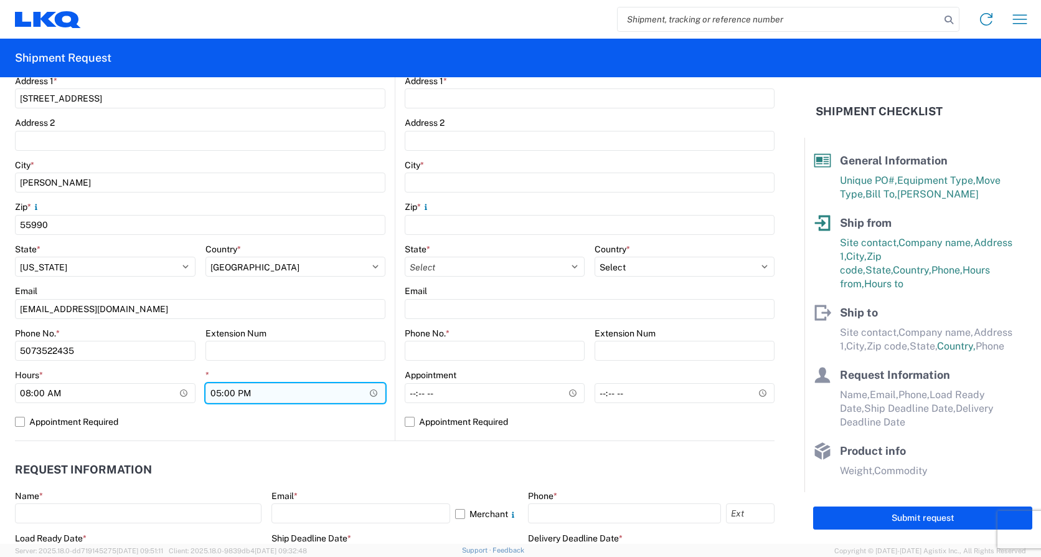
click at [215, 389] on input "17:00" at bounding box center [295, 393] width 181 height 20
type input "15:00"
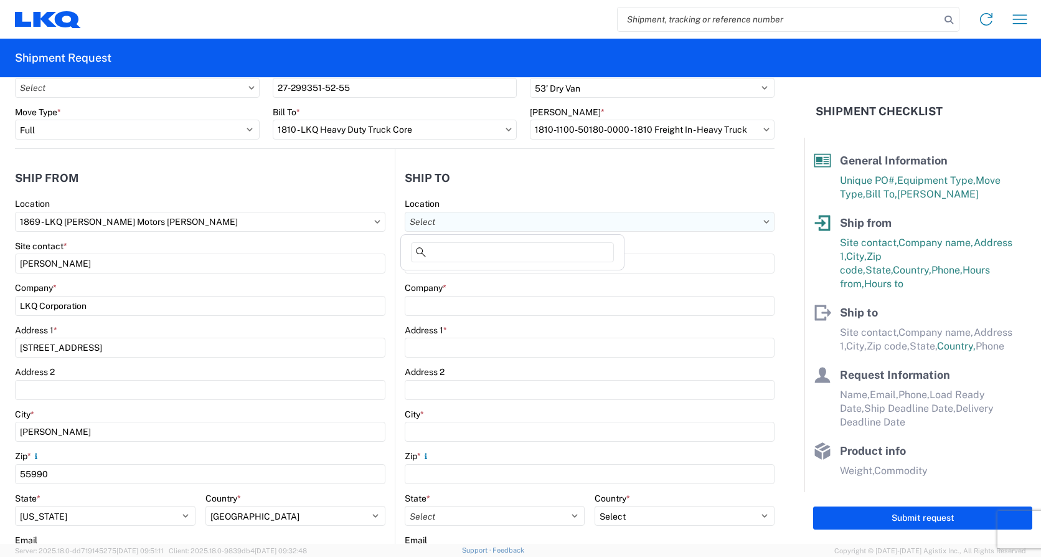
click at [447, 221] on input "Location" at bounding box center [590, 222] width 370 height 20
type input "1810"
click at [423, 279] on div "1810 - LKQ Heavy Duty Truck Core" at bounding box center [512, 277] width 218 height 20
type input "1810 - LKQ Heavy Duty Truck Core"
type input "LKQ Corporation"
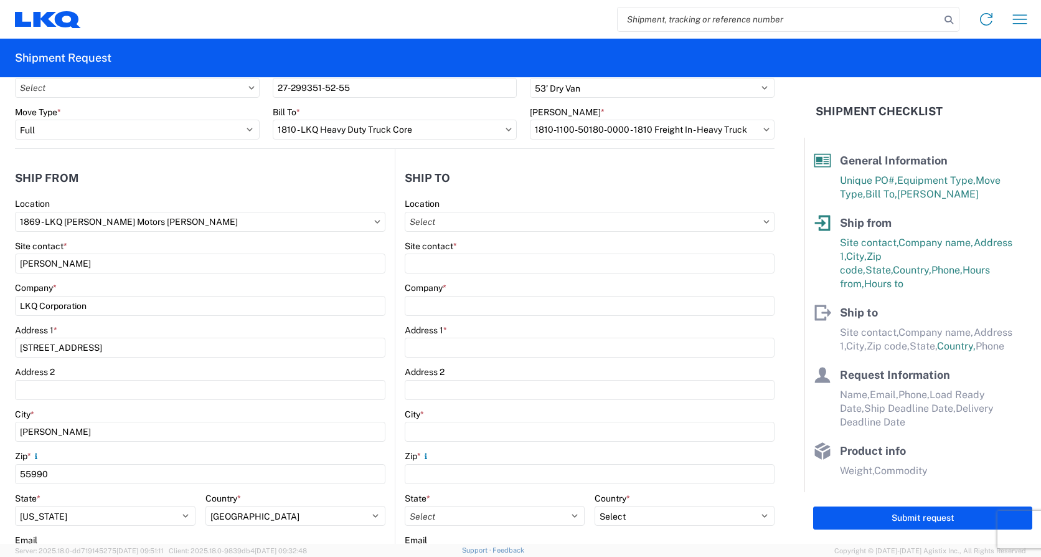
type input "[STREET_ADDRESS]"
type input "Lansing"
type input "60438"
select select "US"
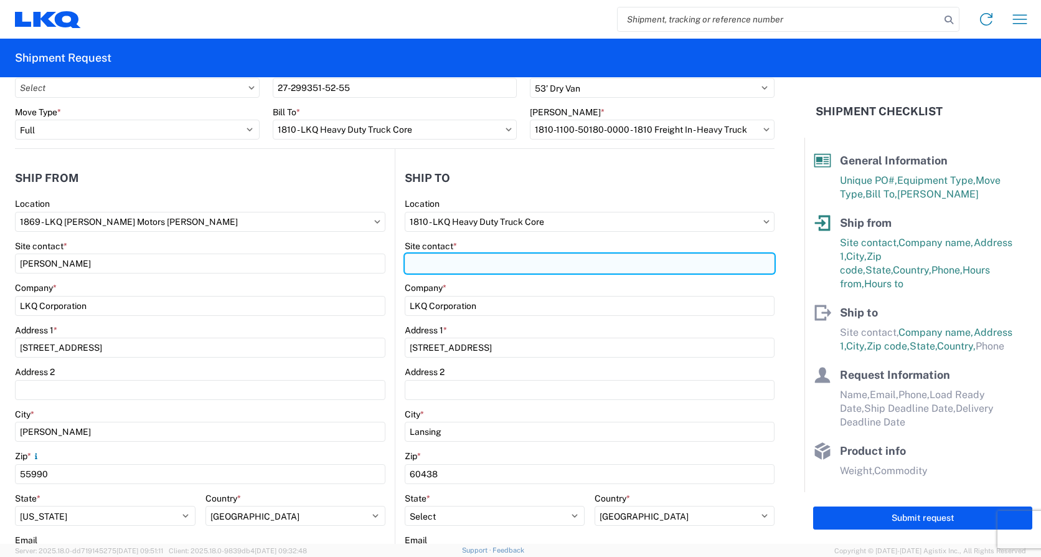
click at [463, 266] on input "Site contact *" at bounding box center [590, 263] width 370 height 20
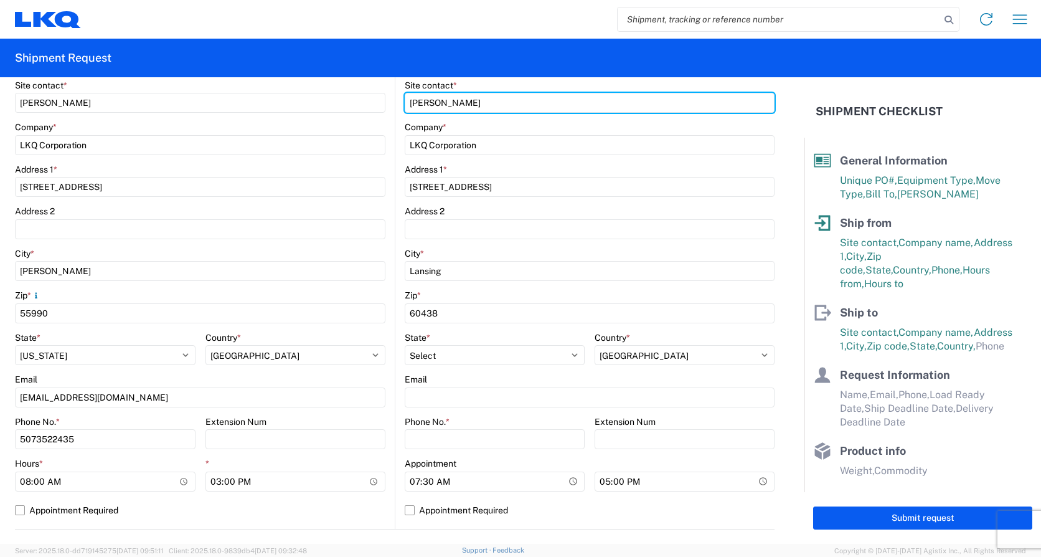
scroll to position [249, 0]
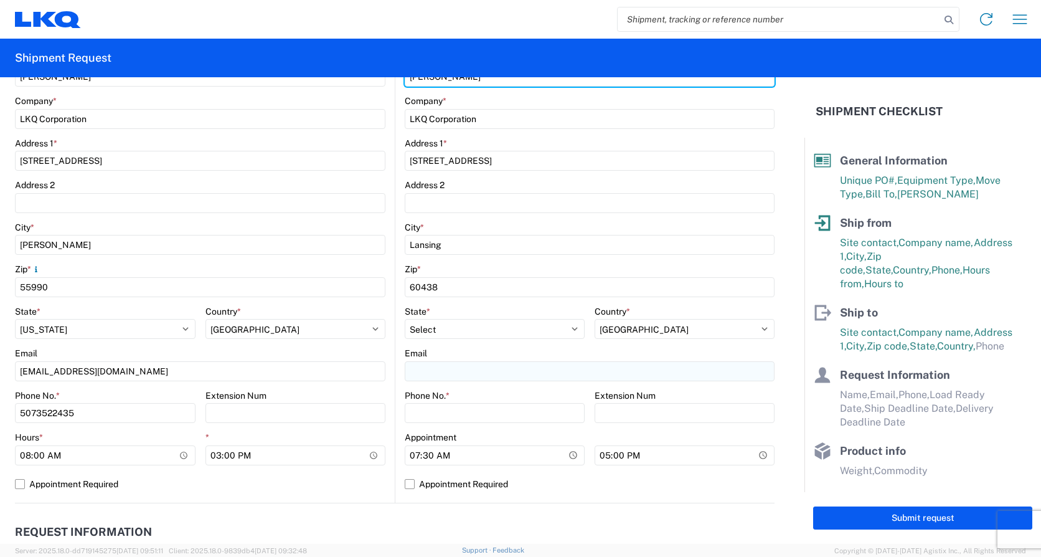
type input "[PERSON_NAME]"
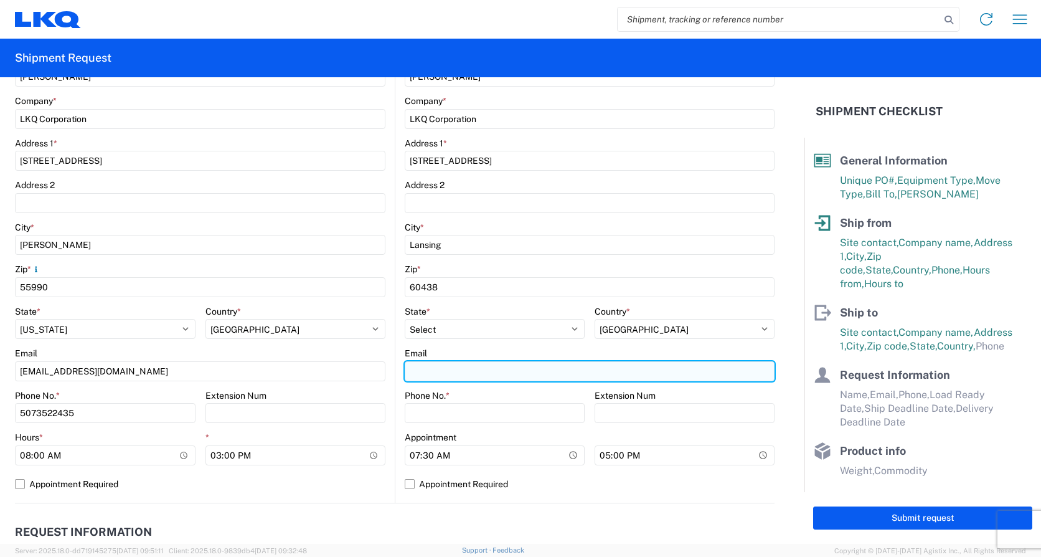
click at [422, 372] on input "Email" at bounding box center [590, 371] width 370 height 20
type input "[EMAIL_ADDRESS][DOMAIN_NAME]"
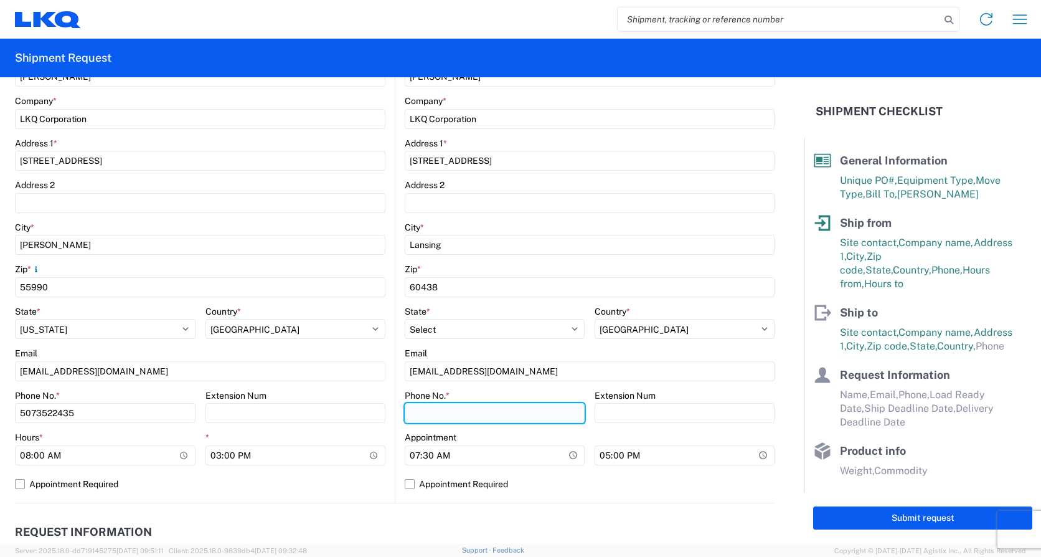
click at [428, 409] on input "Phone No. *" at bounding box center [495, 413] width 180 height 20
type input "7084416512"
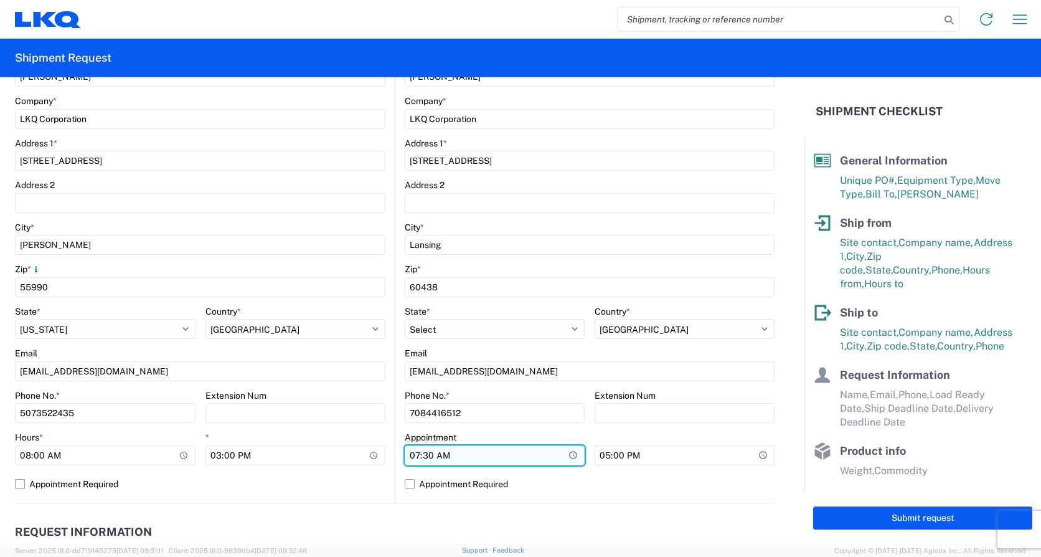
click at [412, 453] on input "07:30" at bounding box center [495, 455] width 180 height 20
type input "08:00"
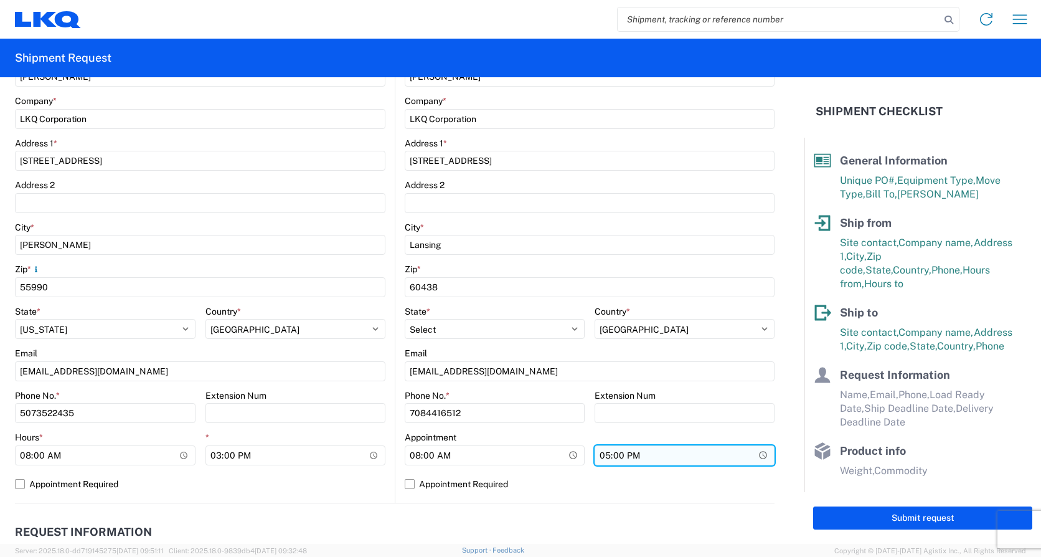
click at [600, 458] on input "17:00" at bounding box center [685, 455] width 180 height 20
type input "15:00"
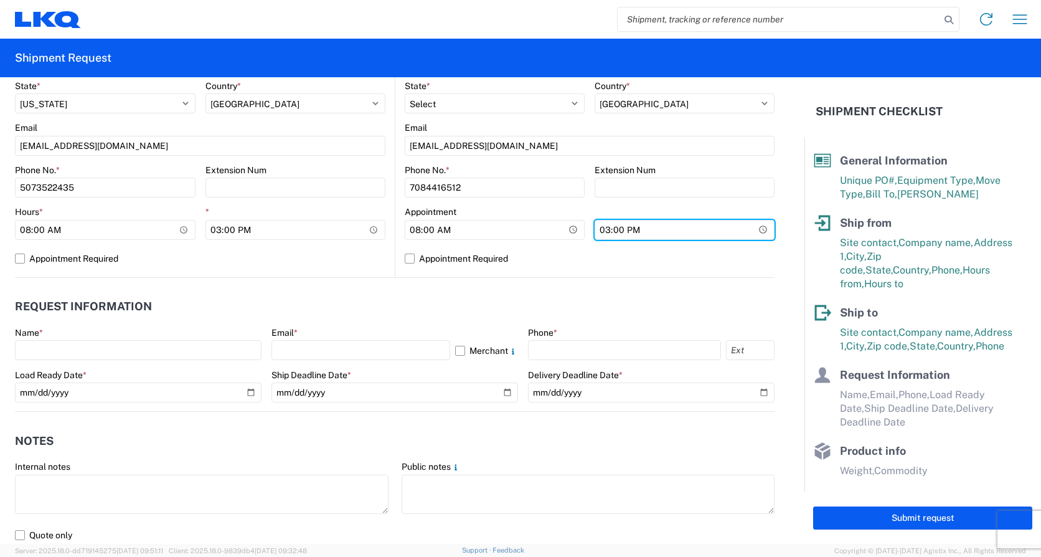
scroll to position [560, 0]
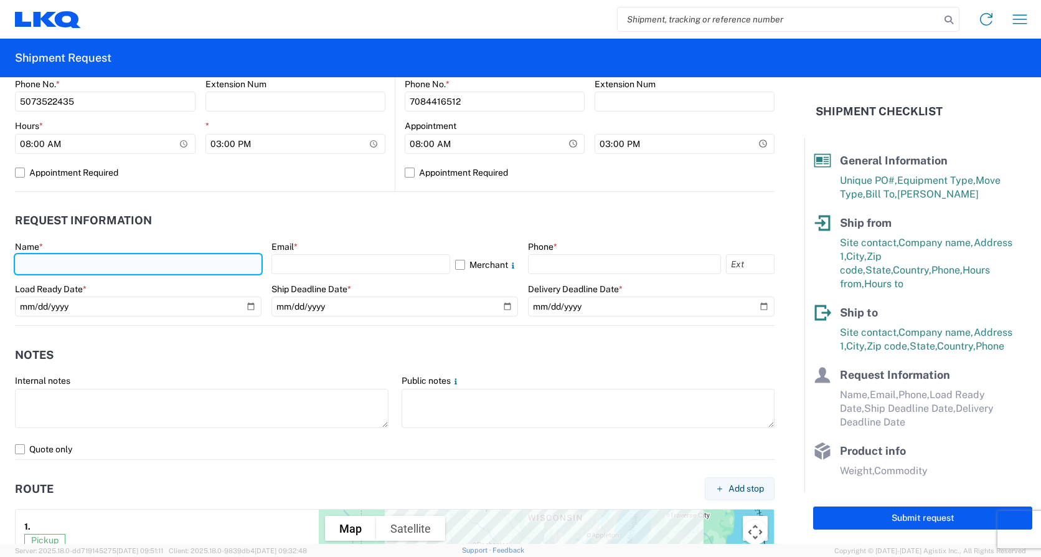
drag, startPoint x: 42, startPoint y: 268, endPoint x: 19, endPoint y: 270, distance: 23.2
click at [42, 268] on input "text" at bounding box center [138, 264] width 247 height 20
type input "[PERSON_NAME]"
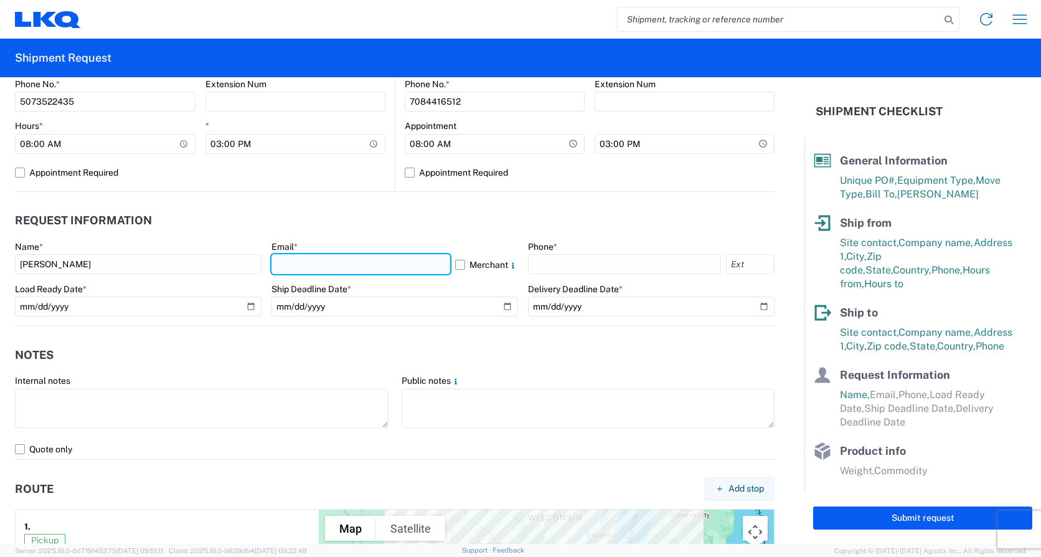
click at [277, 262] on input "text" at bounding box center [360, 264] width 179 height 20
click at [328, 264] on input "ax" at bounding box center [360, 264] width 179 height 20
type input "[EMAIL_ADDRESS][DOMAIN_NAME]"
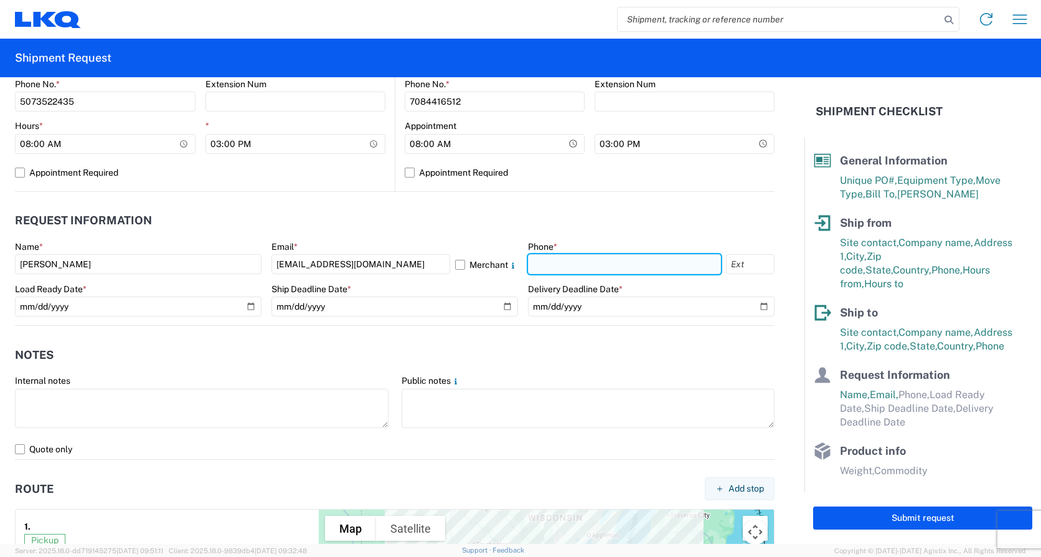
click at [528, 268] on input "text" at bounding box center [624, 264] width 193 height 20
type input "4176303148"
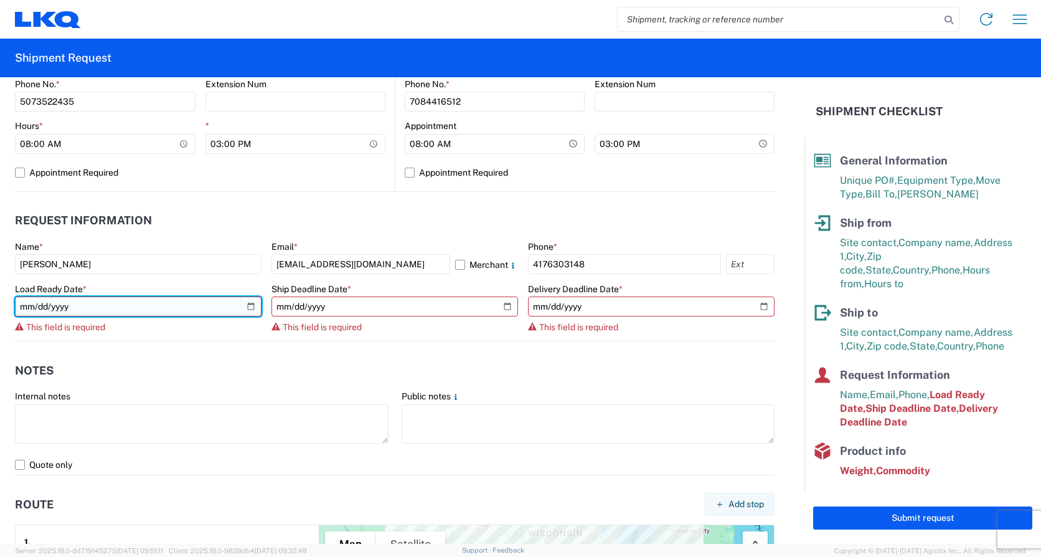
click at [82, 304] on input "date" at bounding box center [138, 306] width 247 height 20
click at [248, 307] on input "date" at bounding box center [138, 306] width 247 height 20
type input "[DATE]"
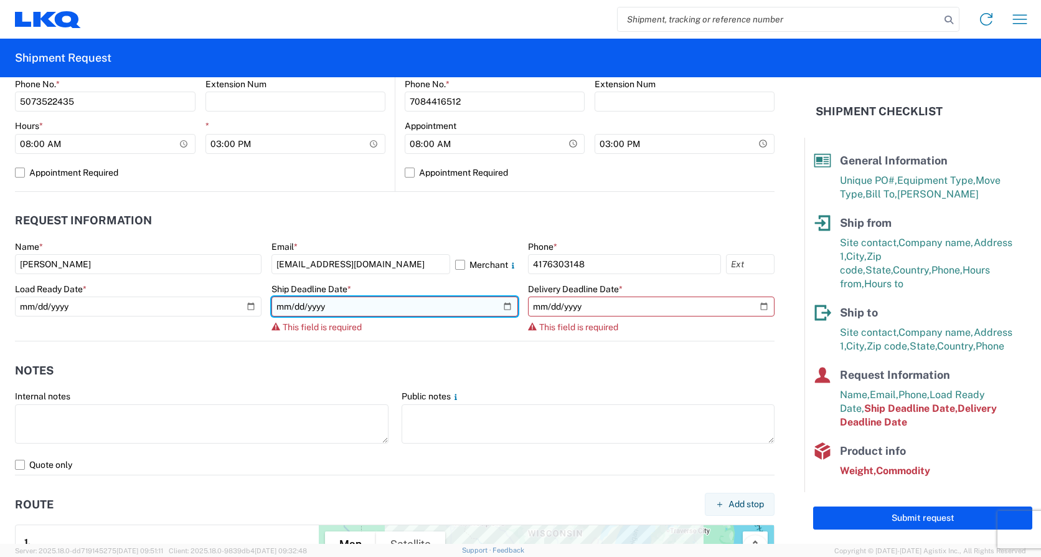
click at [443, 301] on input "date" at bounding box center [394, 306] width 247 height 20
click at [502, 304] on input "date" at bounding box center [394, 306] width 247 height 20
type input "[DATE]"
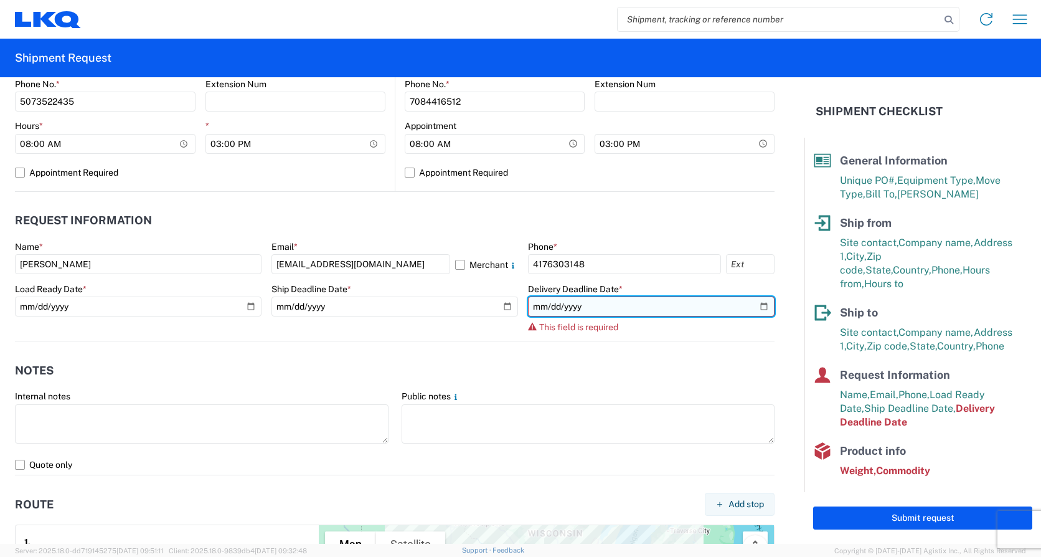
click at [755, 306] on input "date" at bounding box center [651, 306] width 247 height 20
type input "[DATE]"
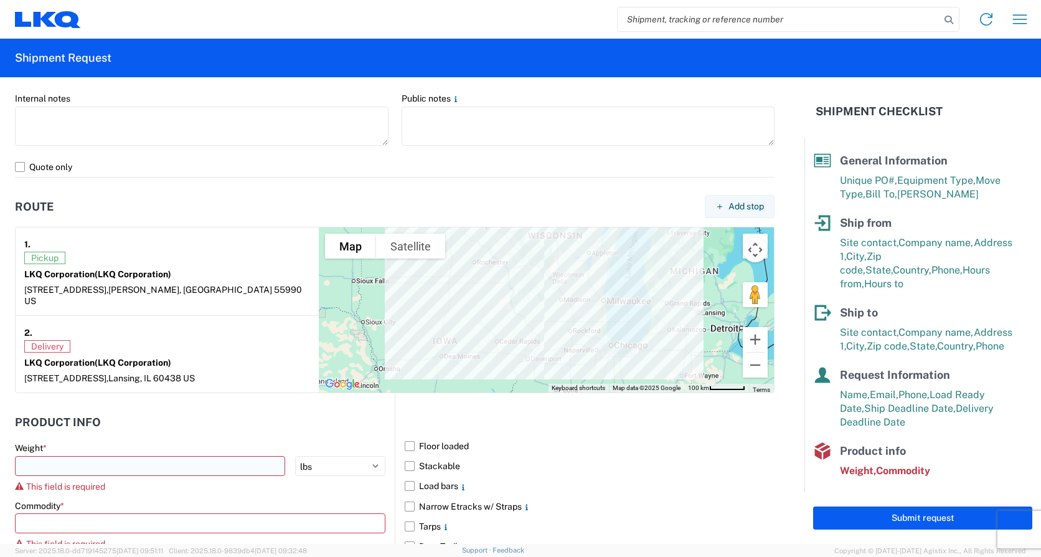
scroll to position [872, 0]
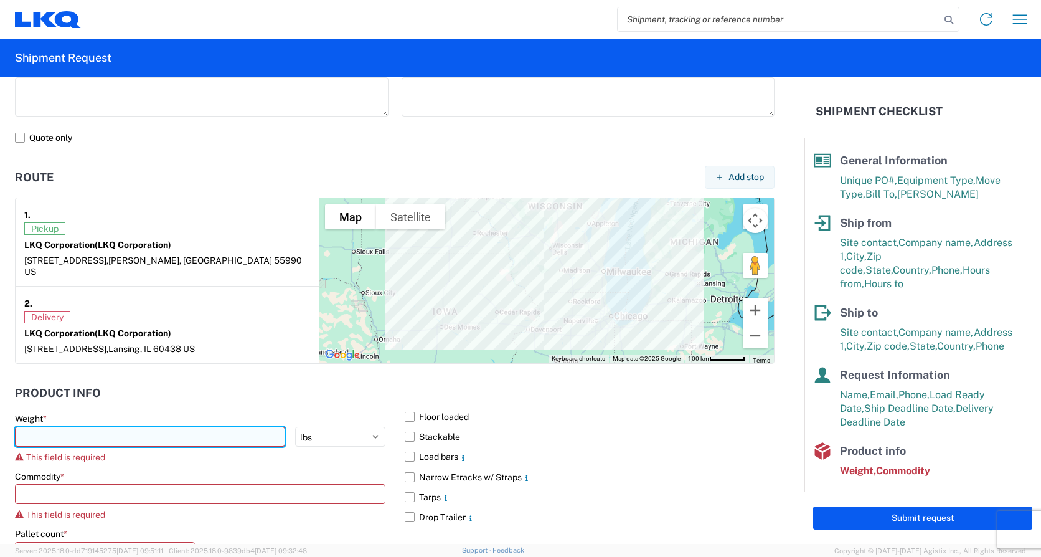
click at [31, 426] on input "number" at bounding box center [150, 436] width 270 height 20
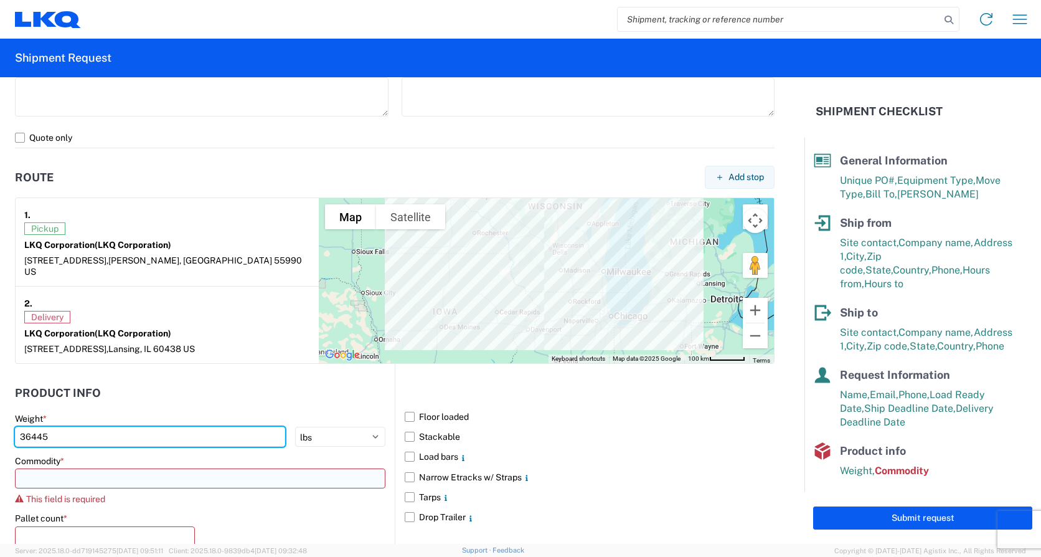
type input "36445"
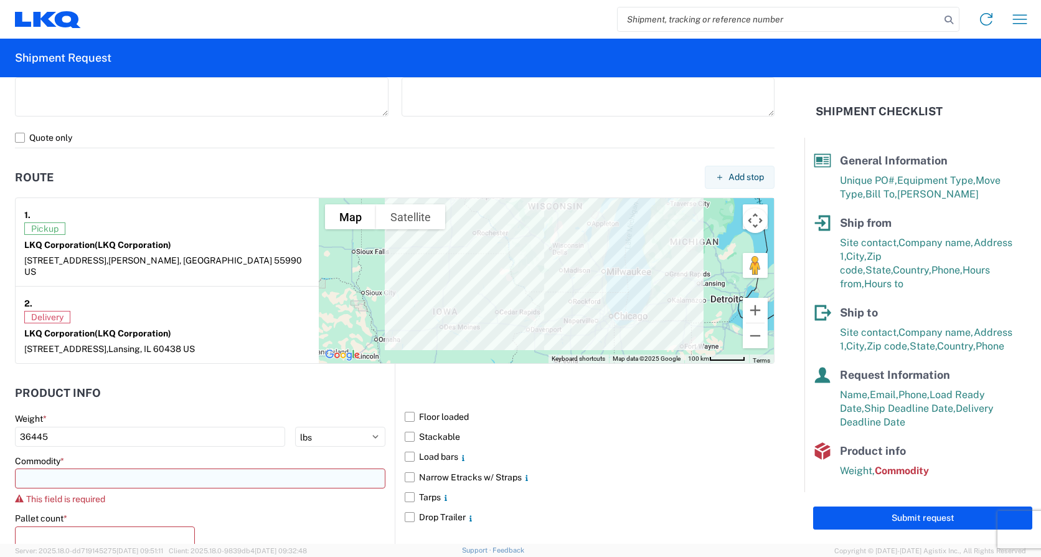
click at [55, 471] on input at bounding box center [200, 478] width 370 height 20
type input "en"
click at [73, 422] on div "Engines, Transmissions" at bounding box center [127, 422] width 218 height 20
type input "Engines, Transmissions"
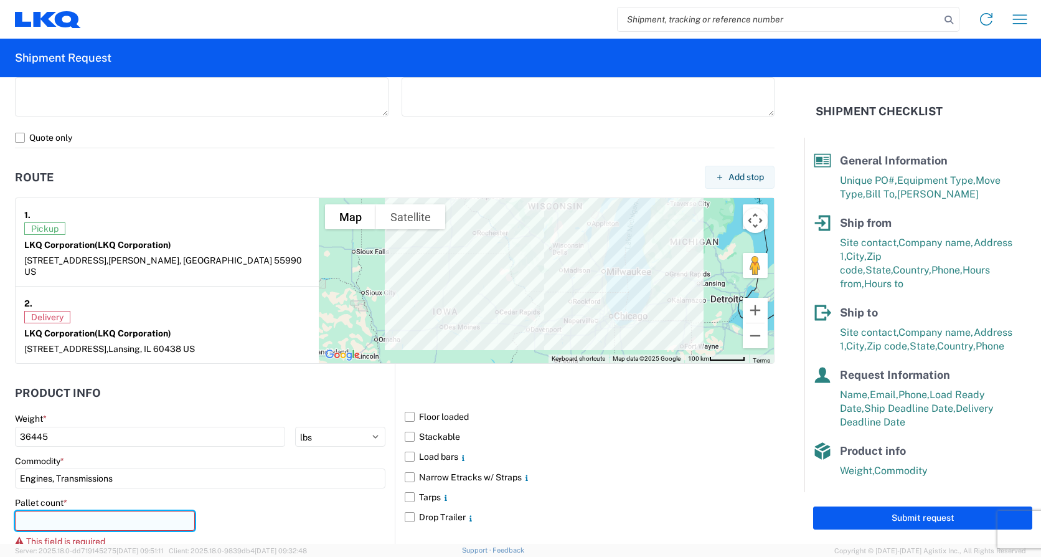
click at [34, 511] on input "number" at bounding box center [105, 521] width 180 height 20
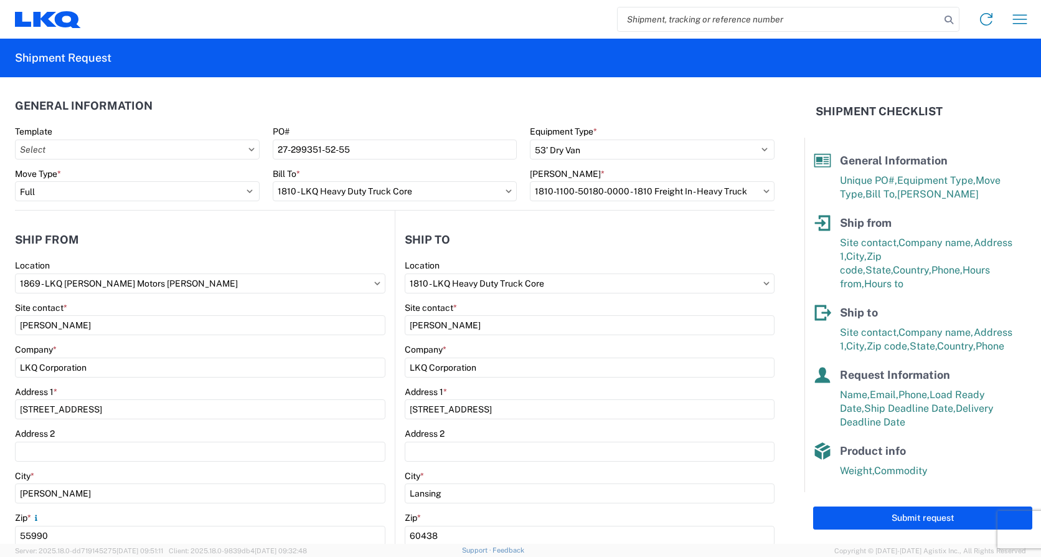
scroll to position [0, 0]
type input "22"
click at [886, 519] on button "Submit request" at bounding box center [922, 517] width 219 height 23
select select "MN"
select select "US"
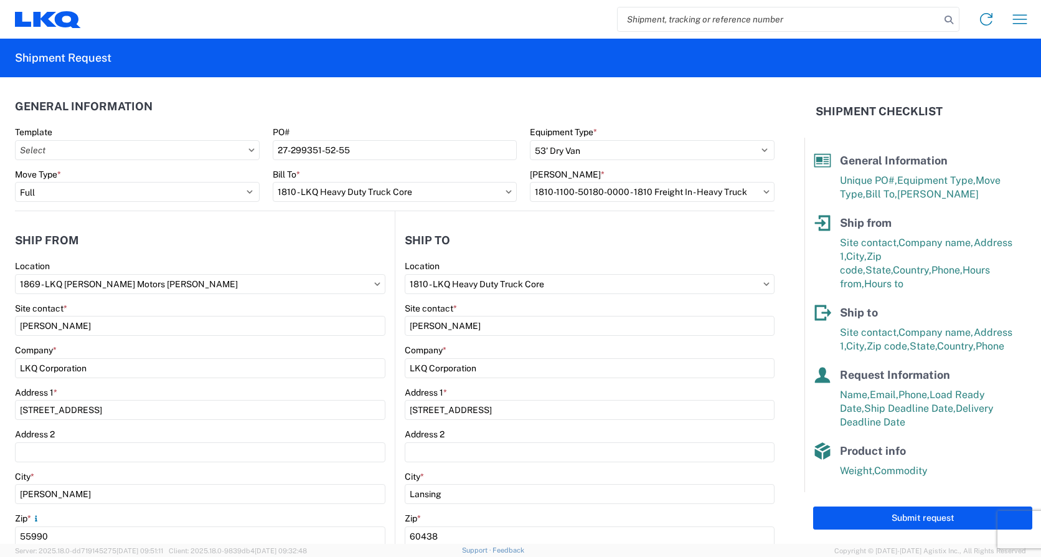
select select "US"
